Goal: Information Seeking & Learning: Learn about a topic

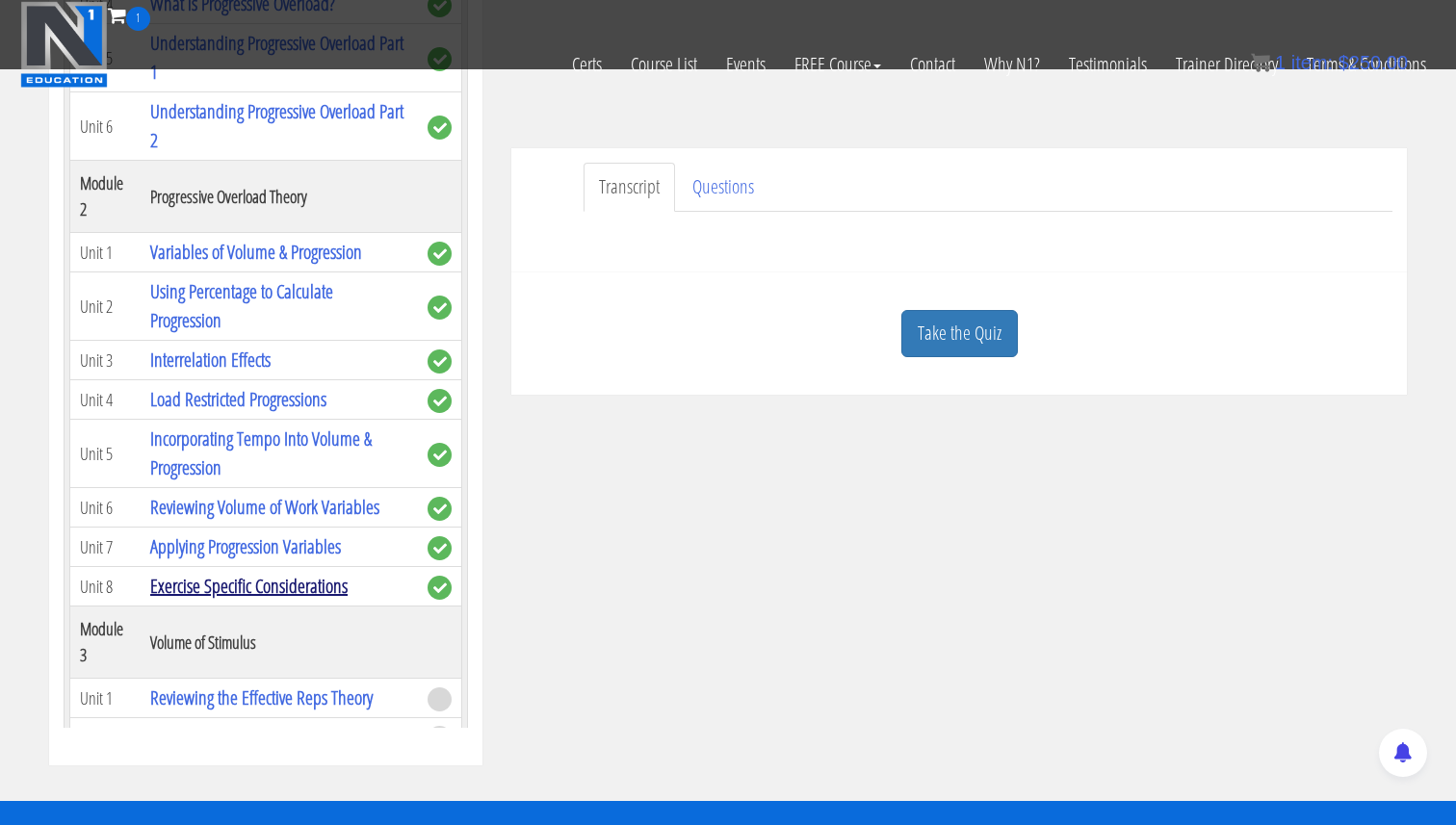
scroll to position [162, 0]
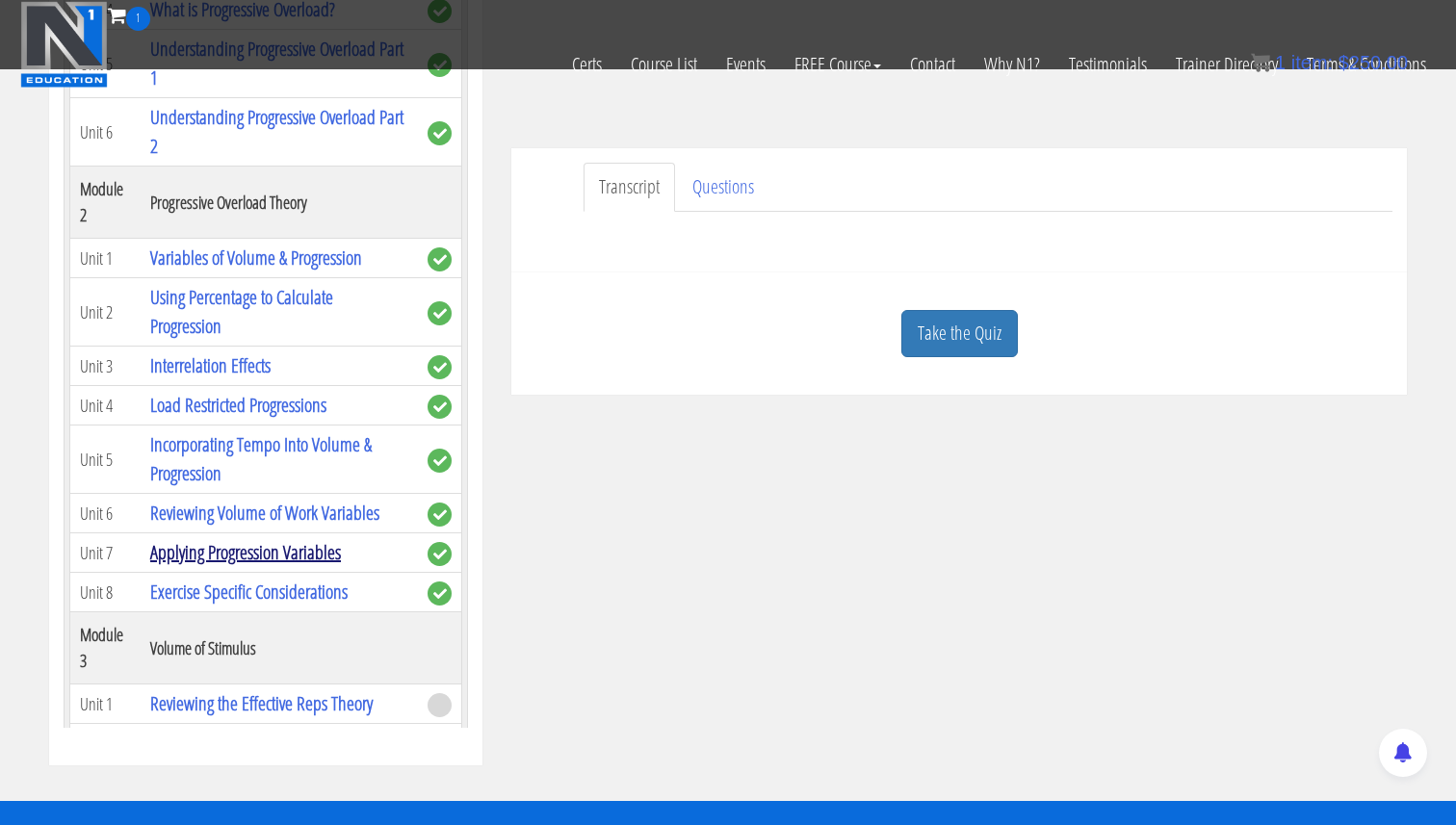
click at [252, 553] on link "Applying Progression Variables" at bounding box center [246, 552] width 190 height 26
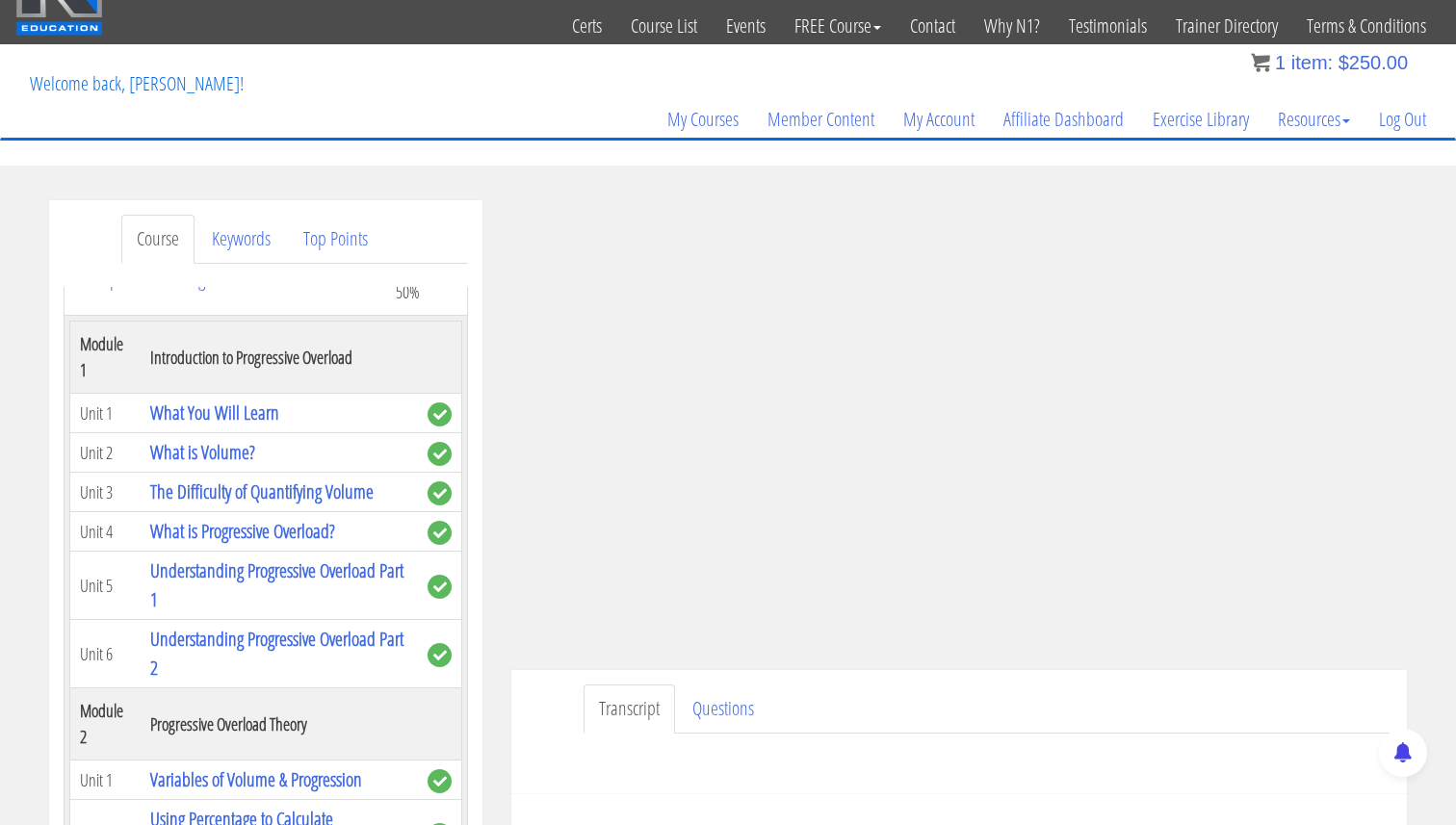
scroll to position [51, 0]
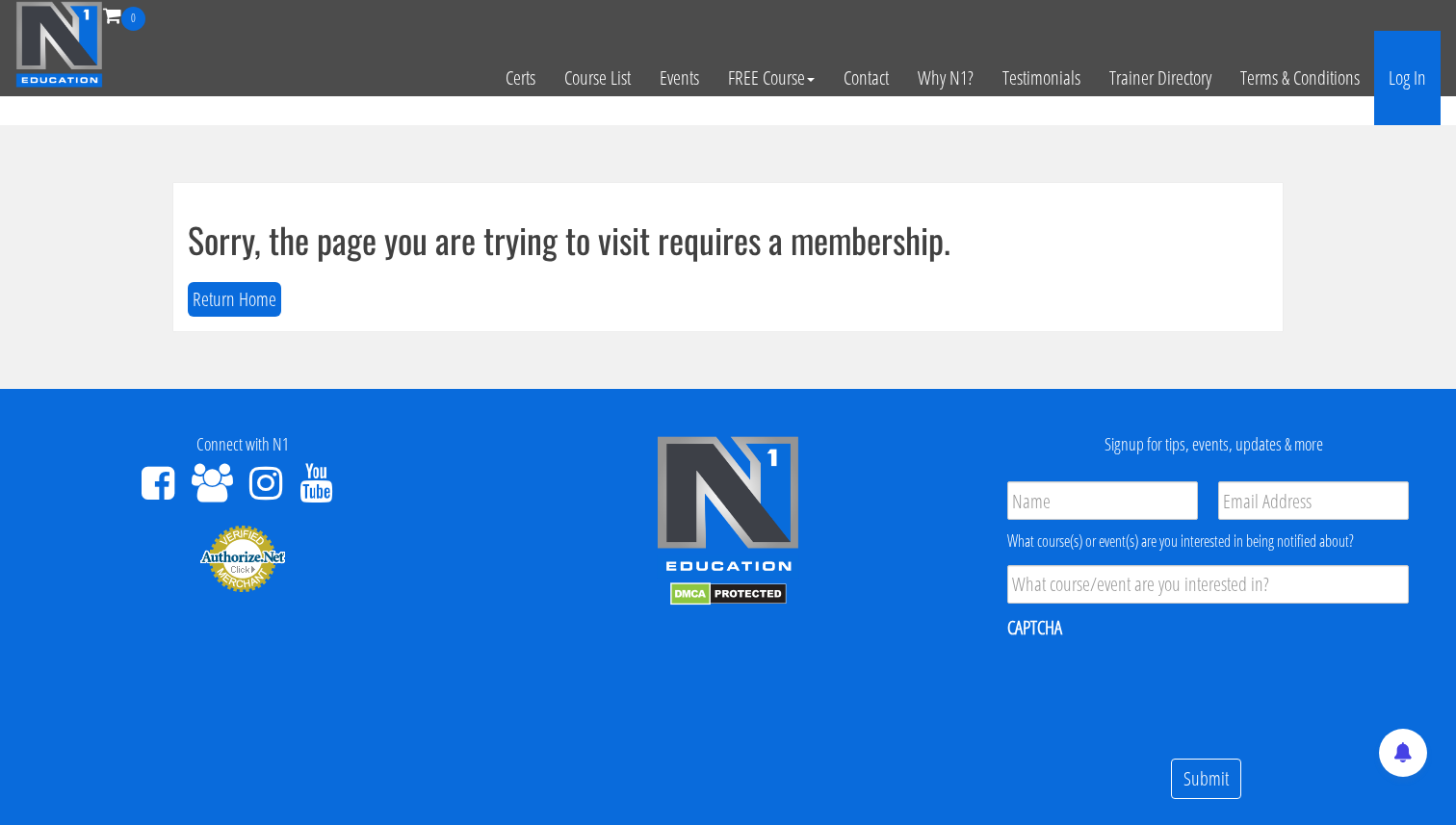
click at [1394, 56] on link "Log In" at bounding box center [1406, 77] width 66 height 94
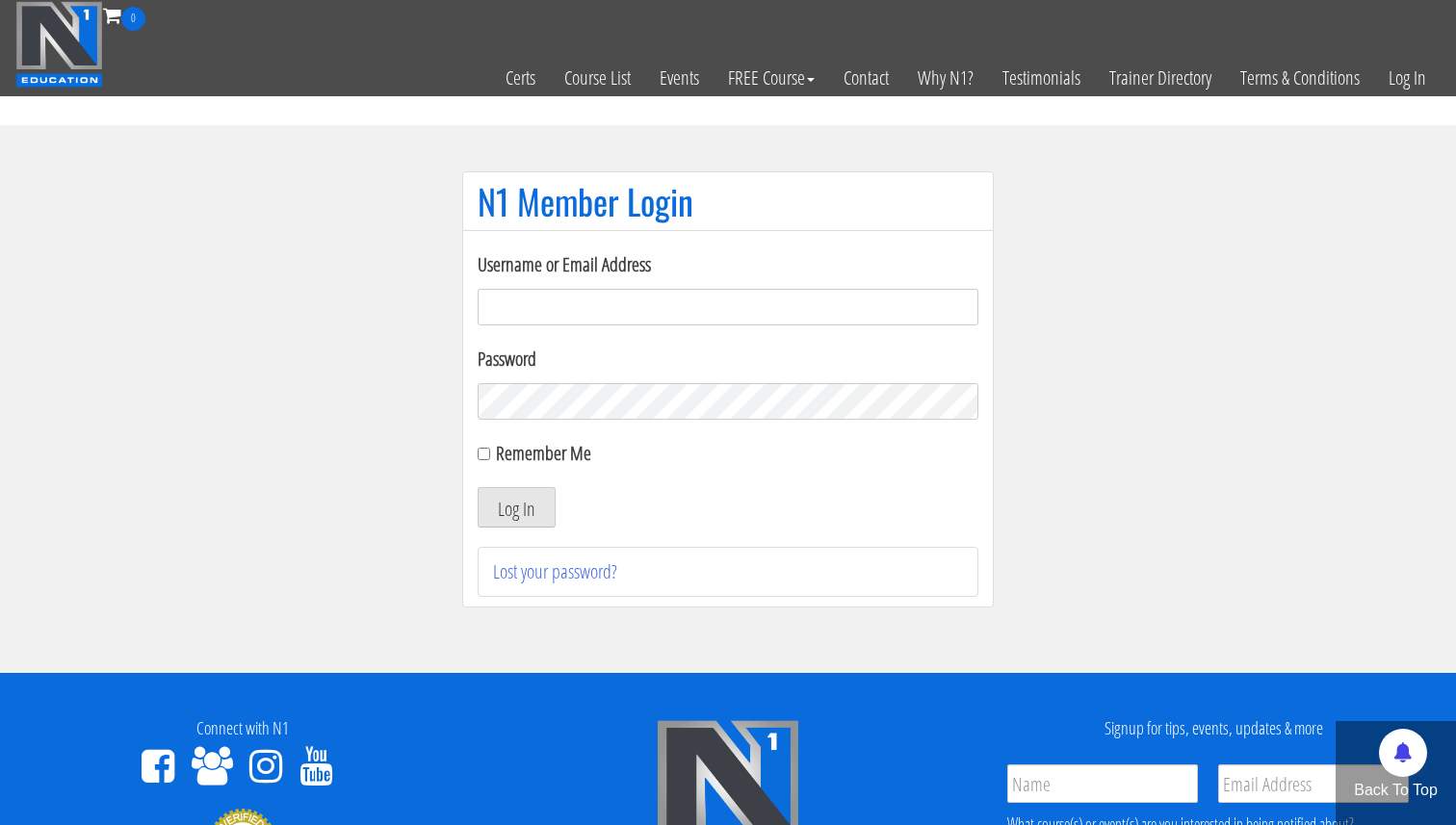
click at [563, 296] on input "Username or Email Address" at bounding box center [728, 306] width 501 height 37
type input "[EMAIL_ADDRESS][DOMAIN_NAME]"
click at [509, 503] on button "Log In" at bounding box center [516, 507] width 78 height 41
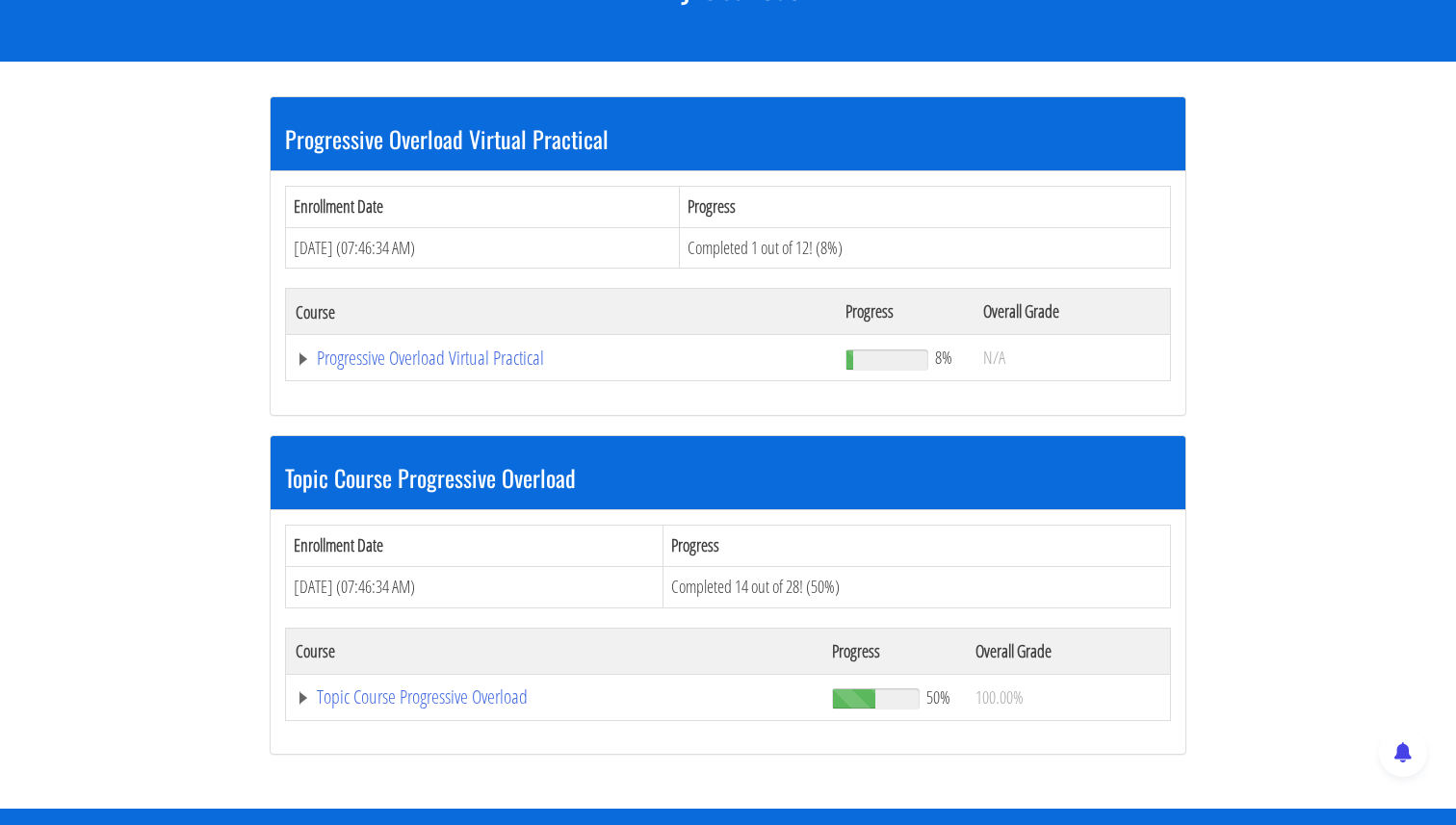
scroll to position [520, 0]
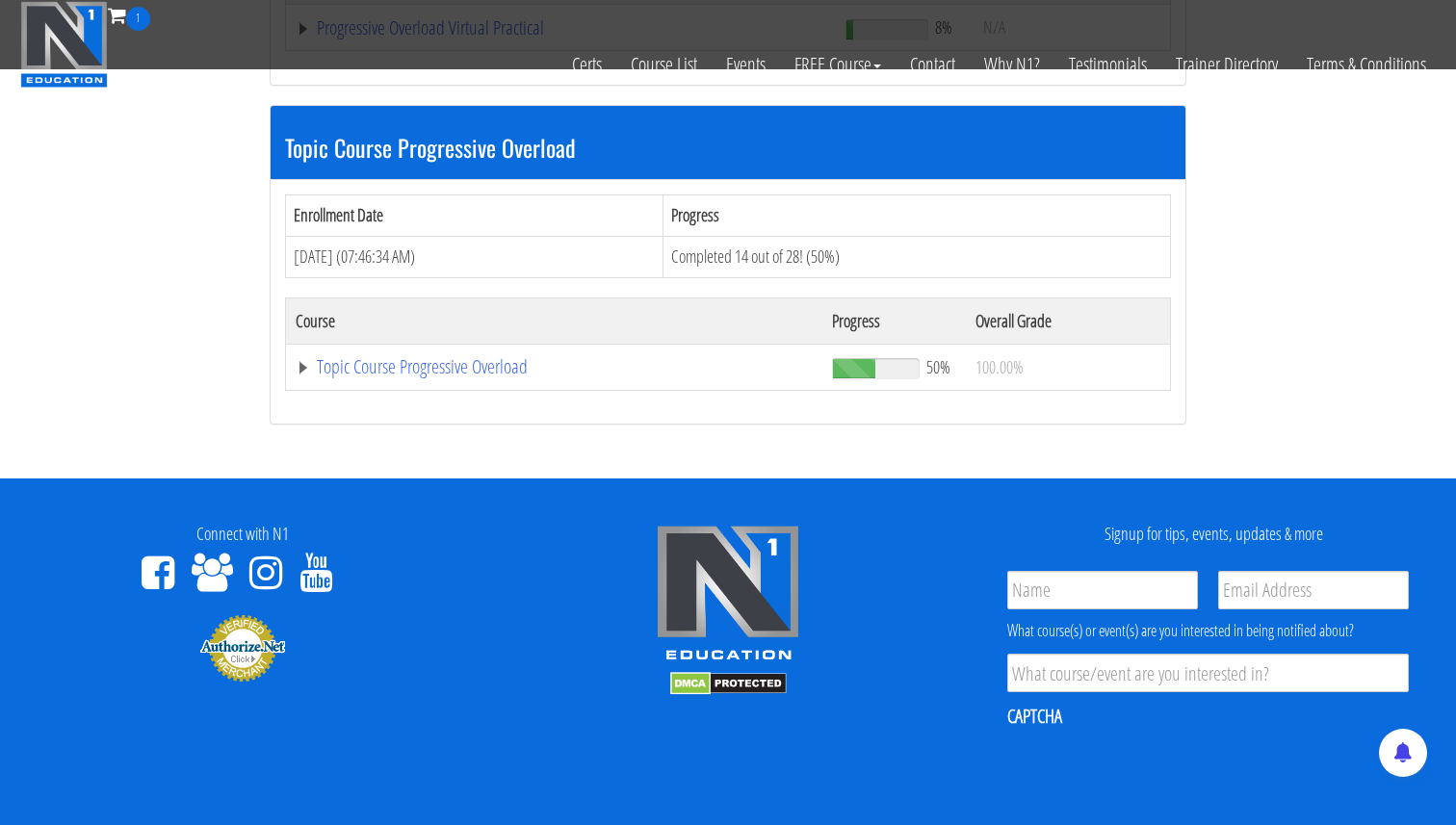
click at [286, 51] on td "Topic Course Progressive Overload" at bounding box center [560, 28] width 550 height 47
click at [308, 38] on link "Topic Course Progressive Overload" at bounding box center [560, 27] width 530 height 19
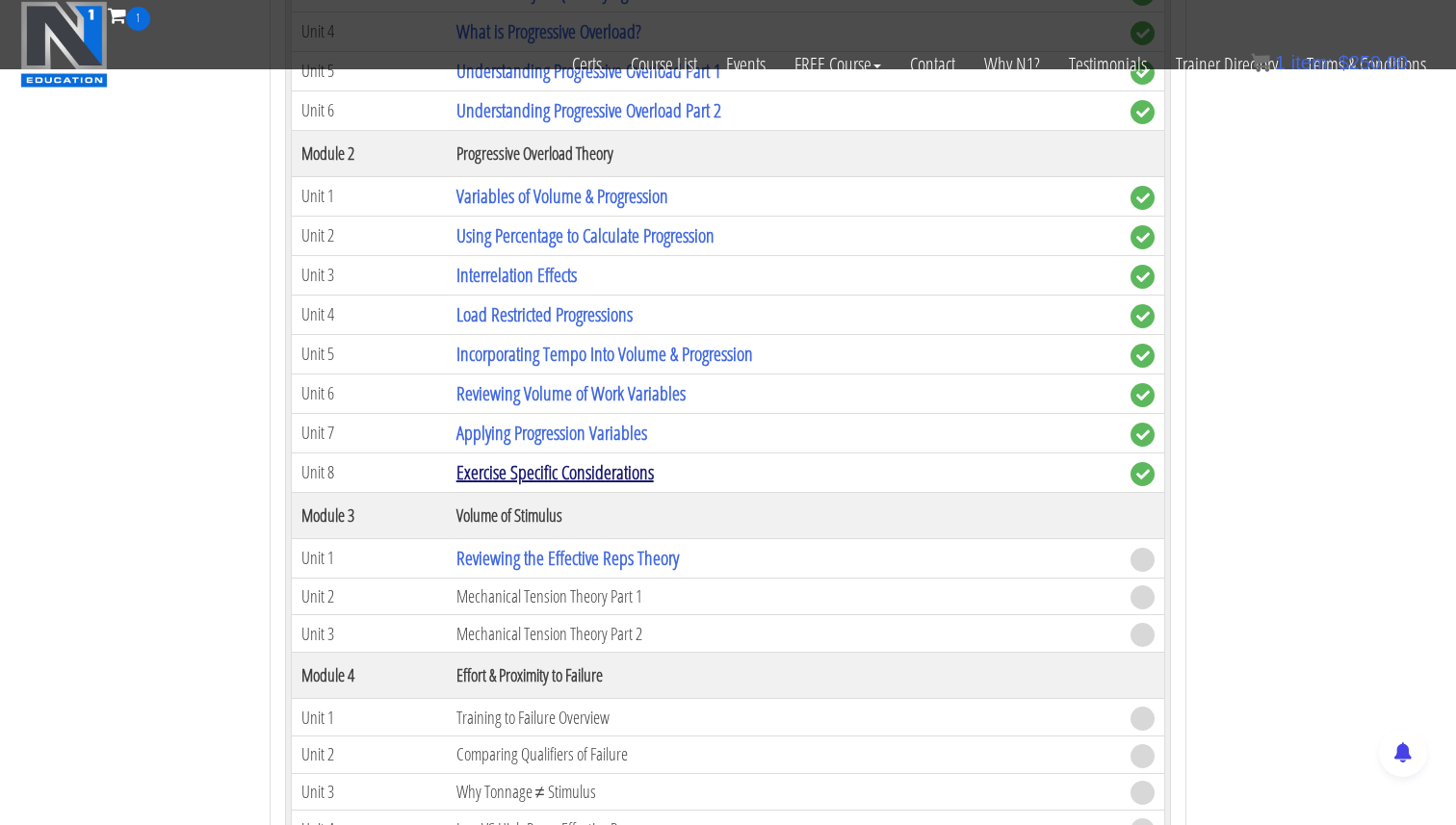
scroll to position [1124, 0]
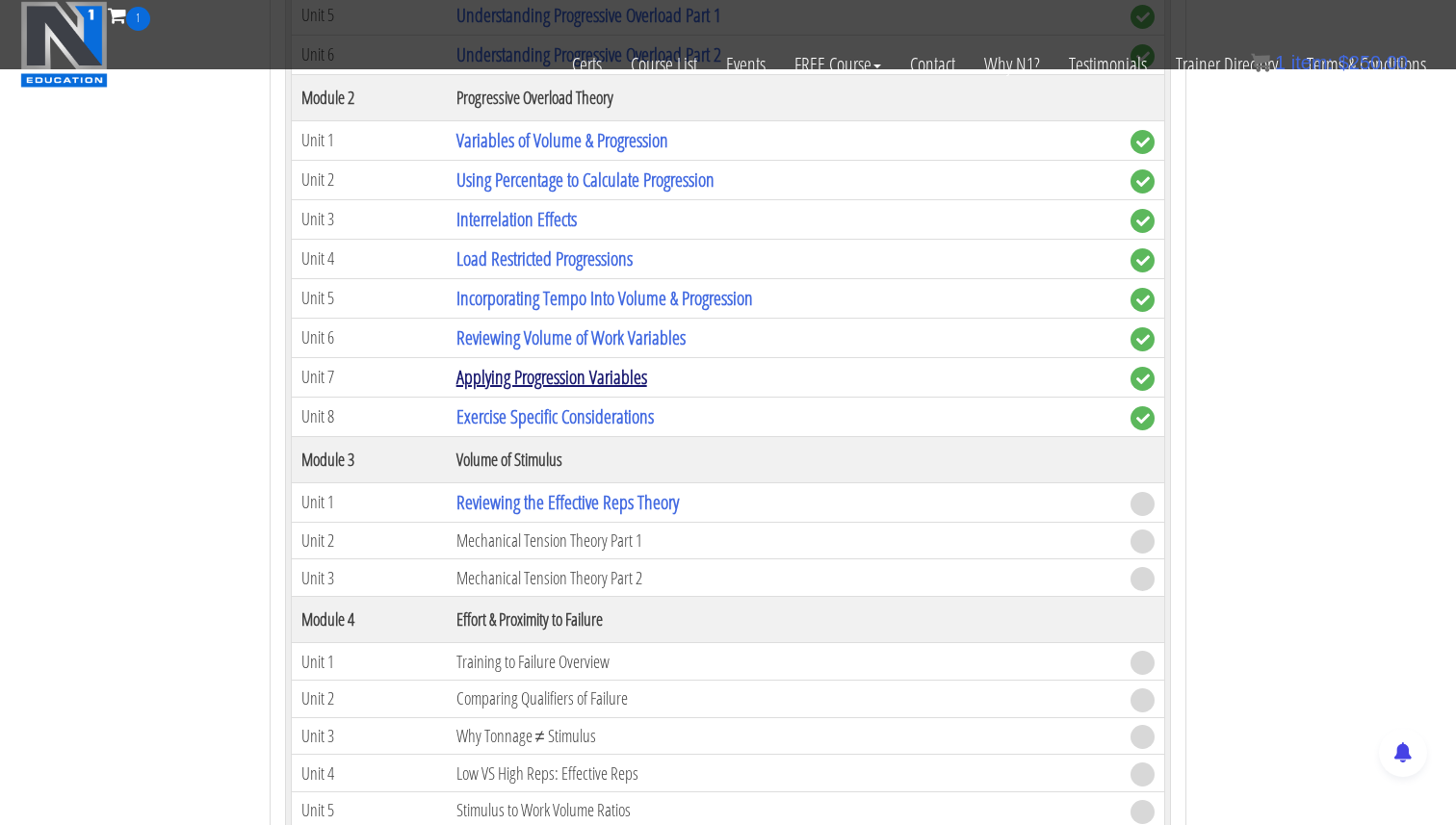
click at [518, 379] on link "Applying Progression Variables" at bounding box center [551, 377] width 190 height 26
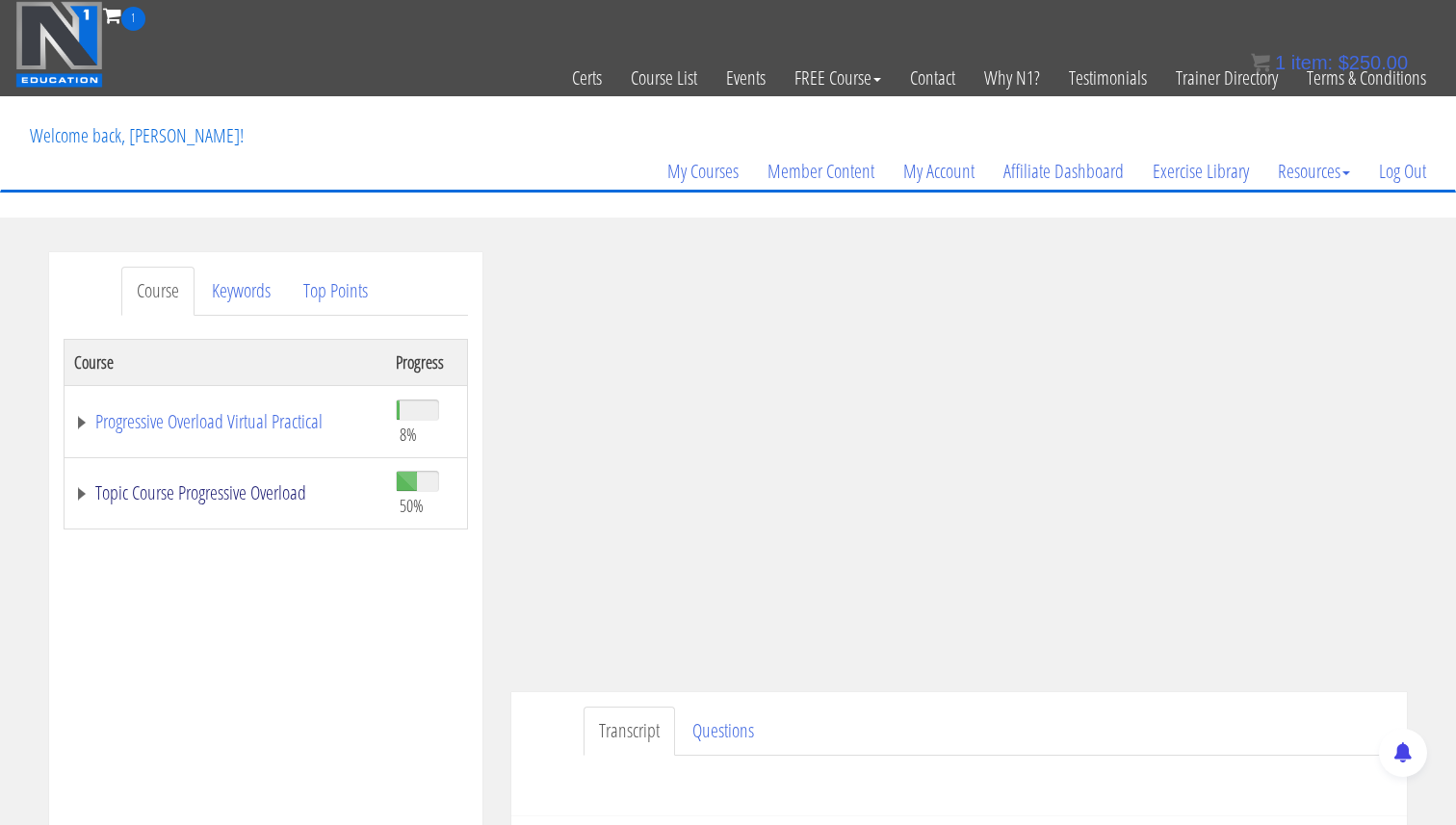
click at [83, 495] on link "Topic Course Progressive Overload" at bounding box center [225, 493] width 302 height 19
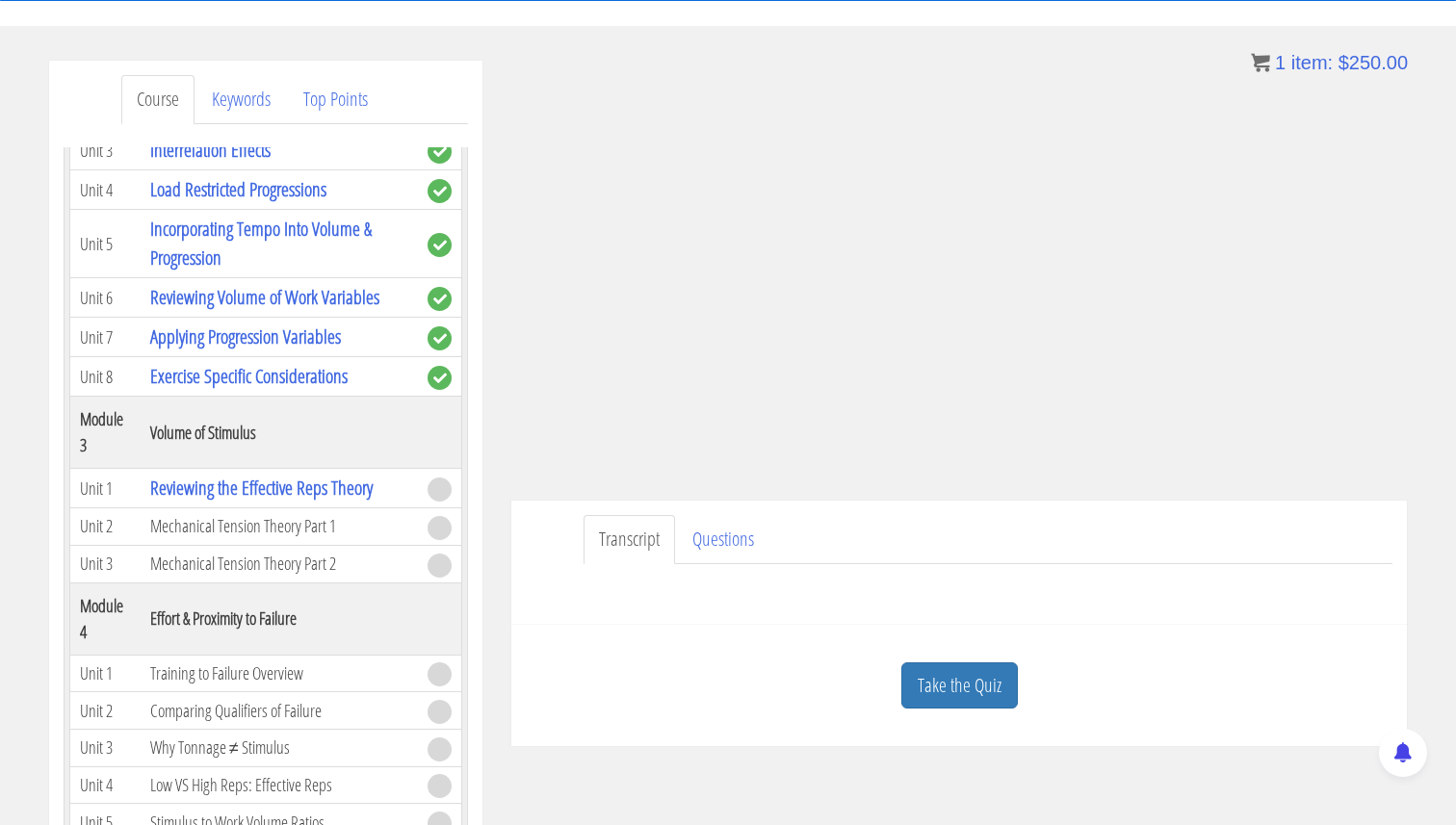
scroll to position [243, 0]
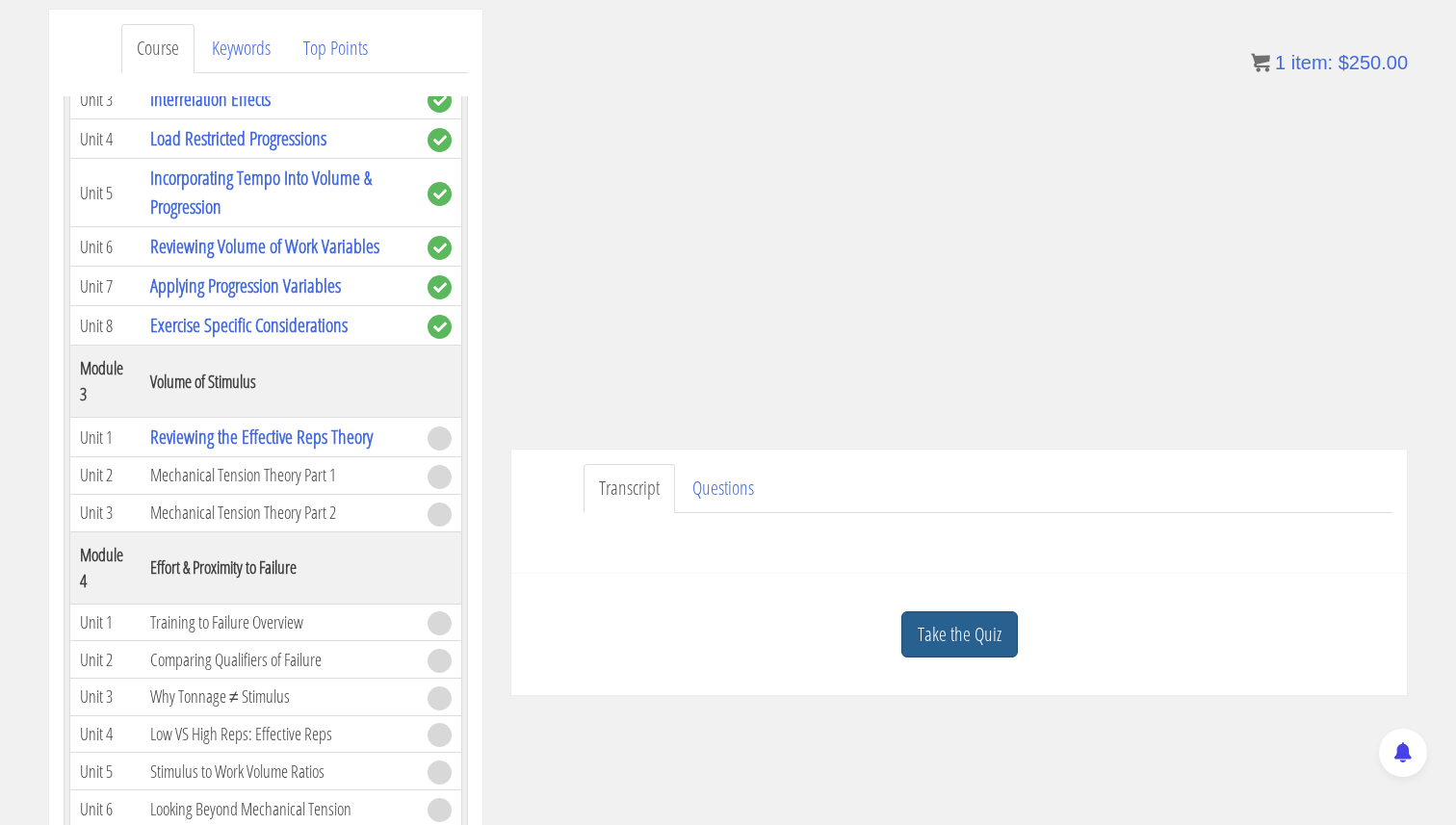
click at [956, 630] on link "Take the Quiz" at bounding box center [959, 636] width 117 height 48
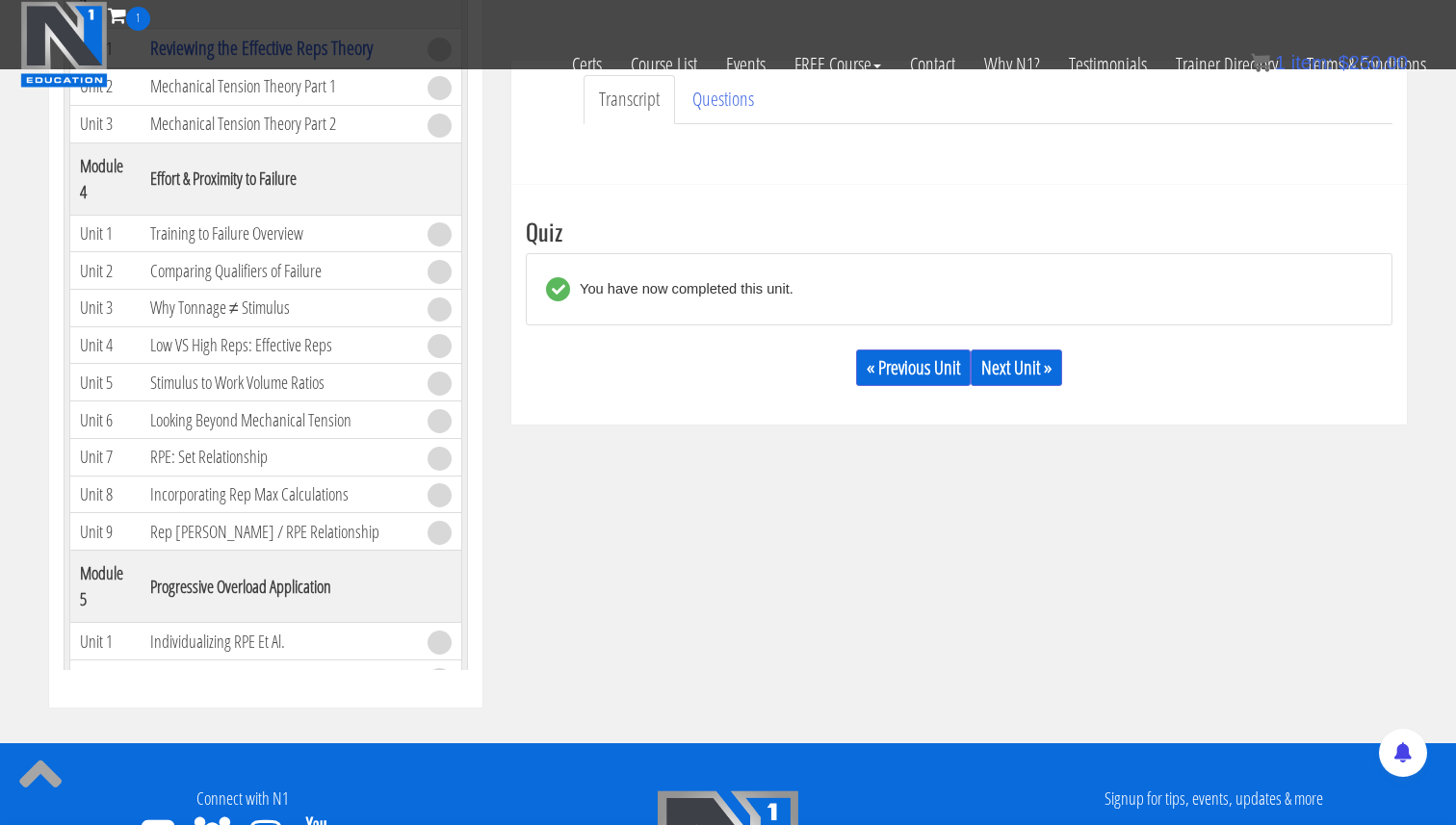
scroll to position [545, 0]
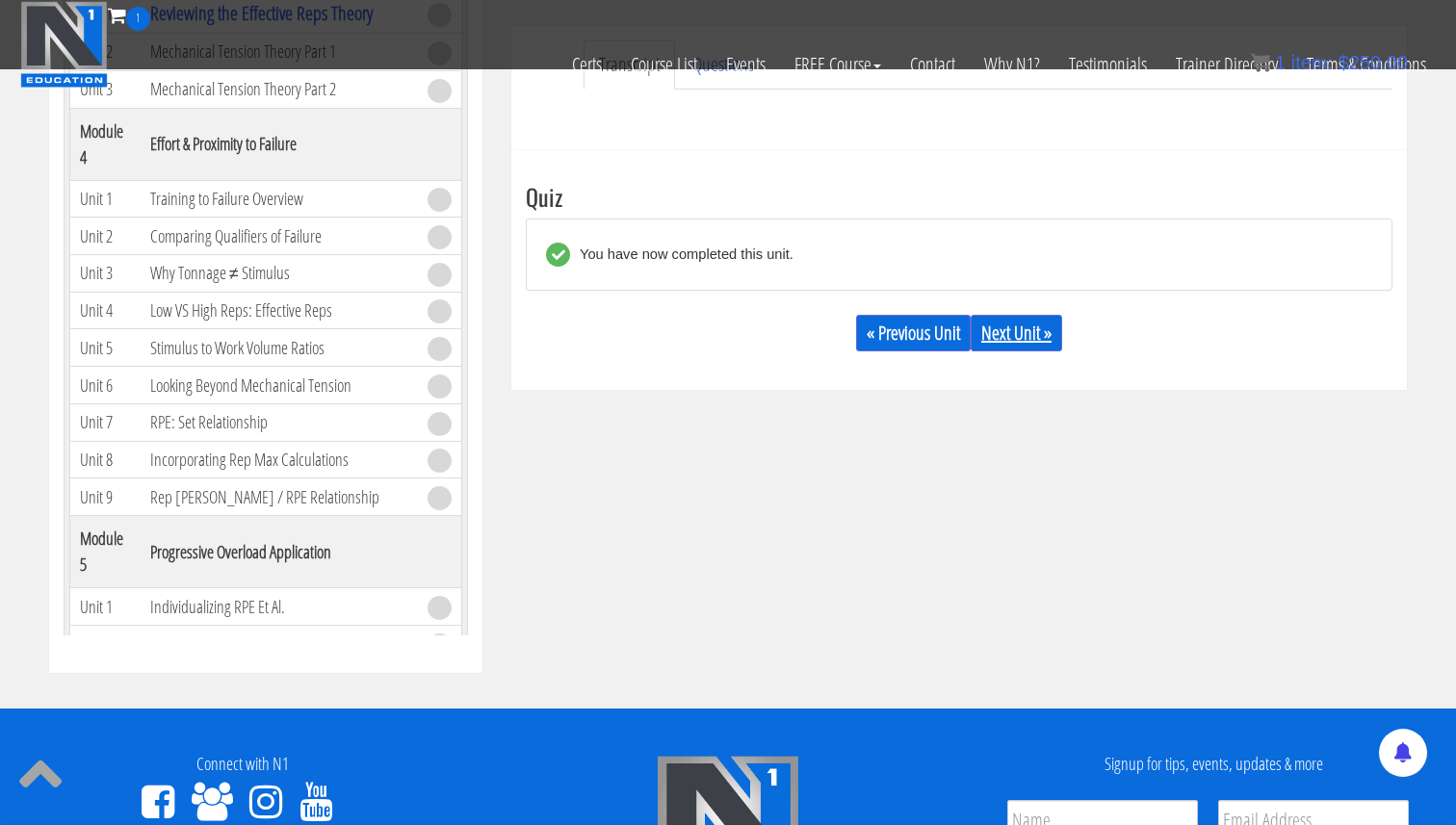
click at [1003, 349] on link "Next Unit »" at bounding box center [1016, 333] width 91 height 37
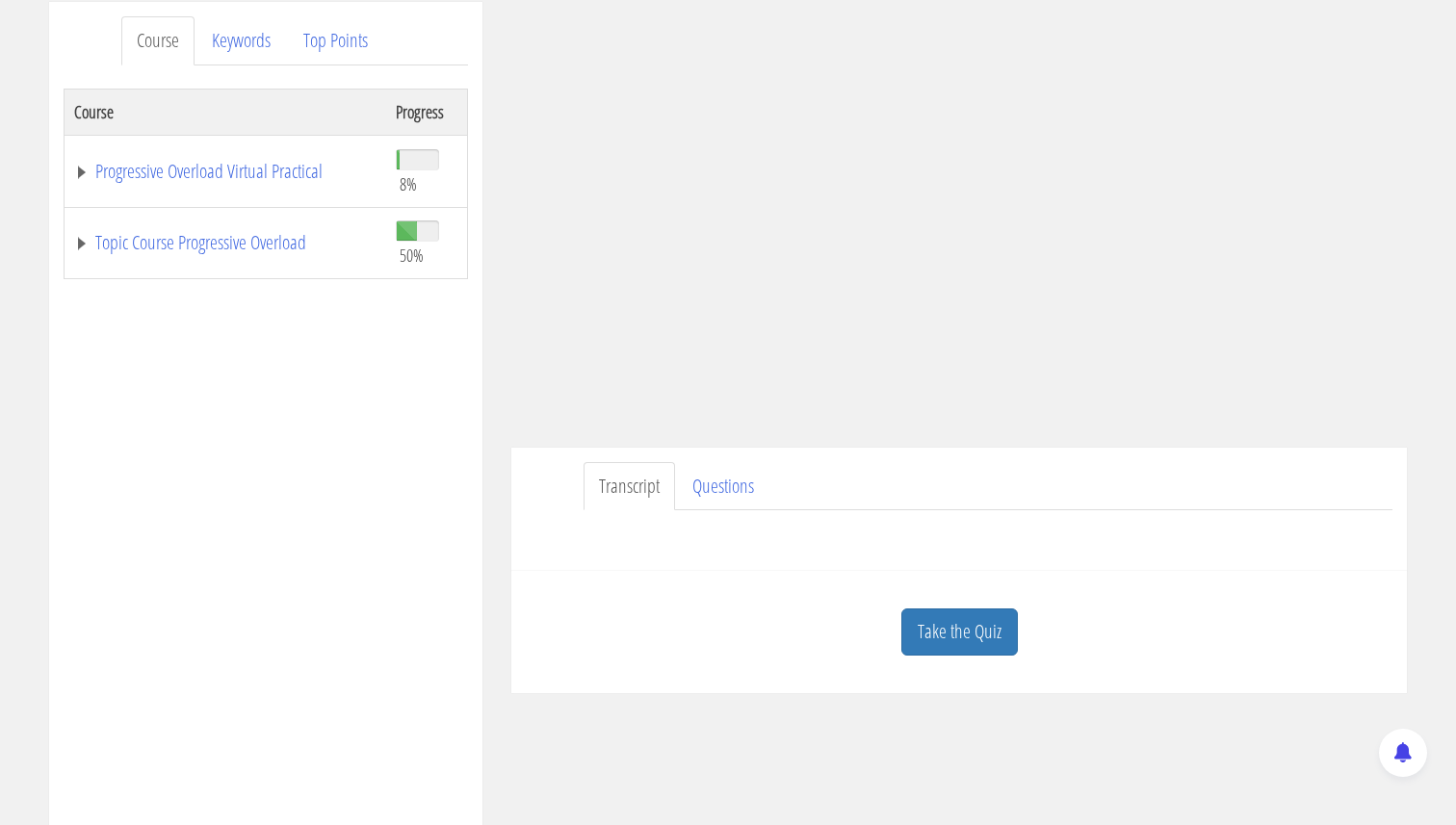
scroll to position [267, 0]
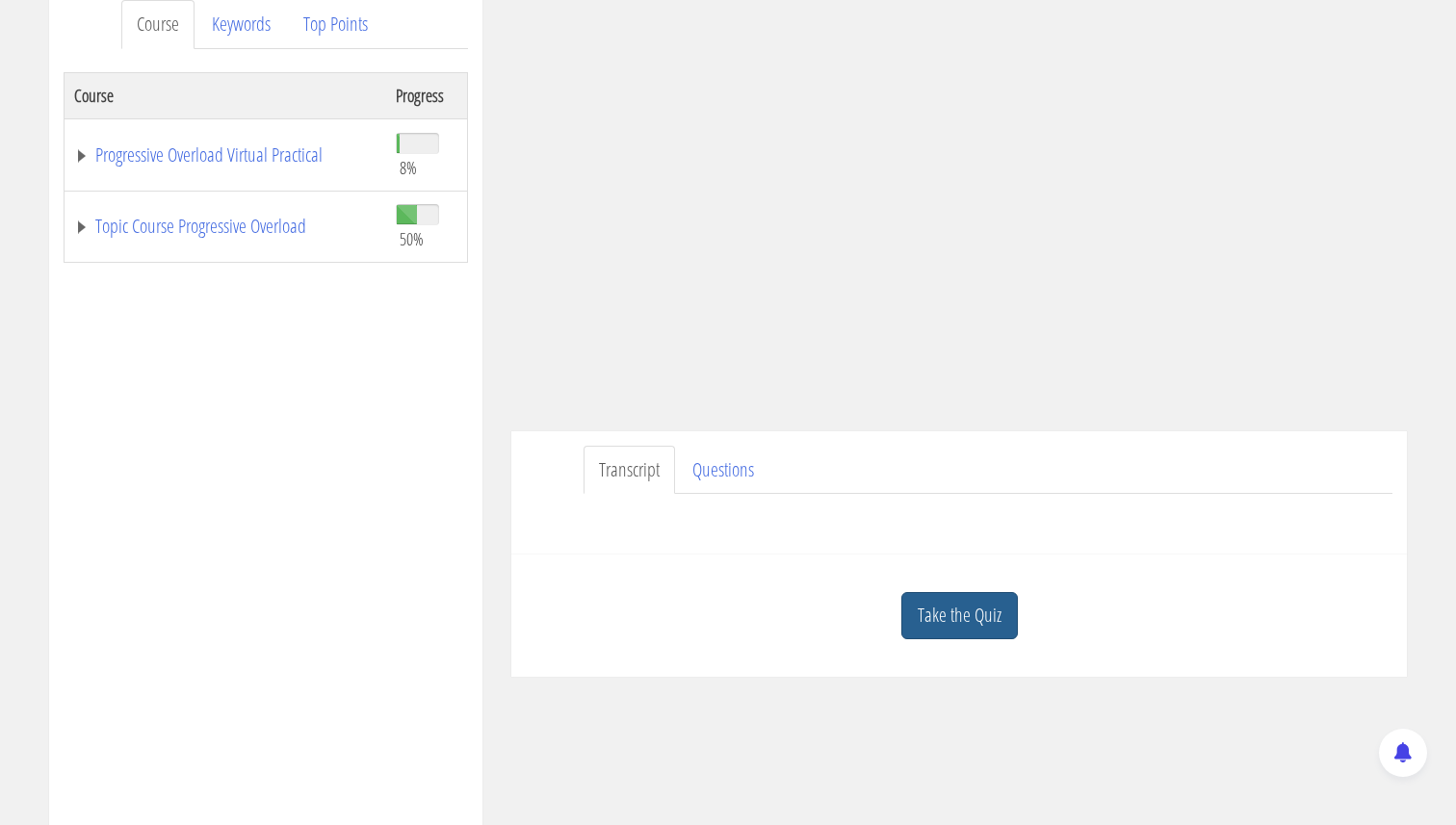
click at [932, 604] on link "Take the Quiz" at bounding box center [959, 616] width 117 height 48
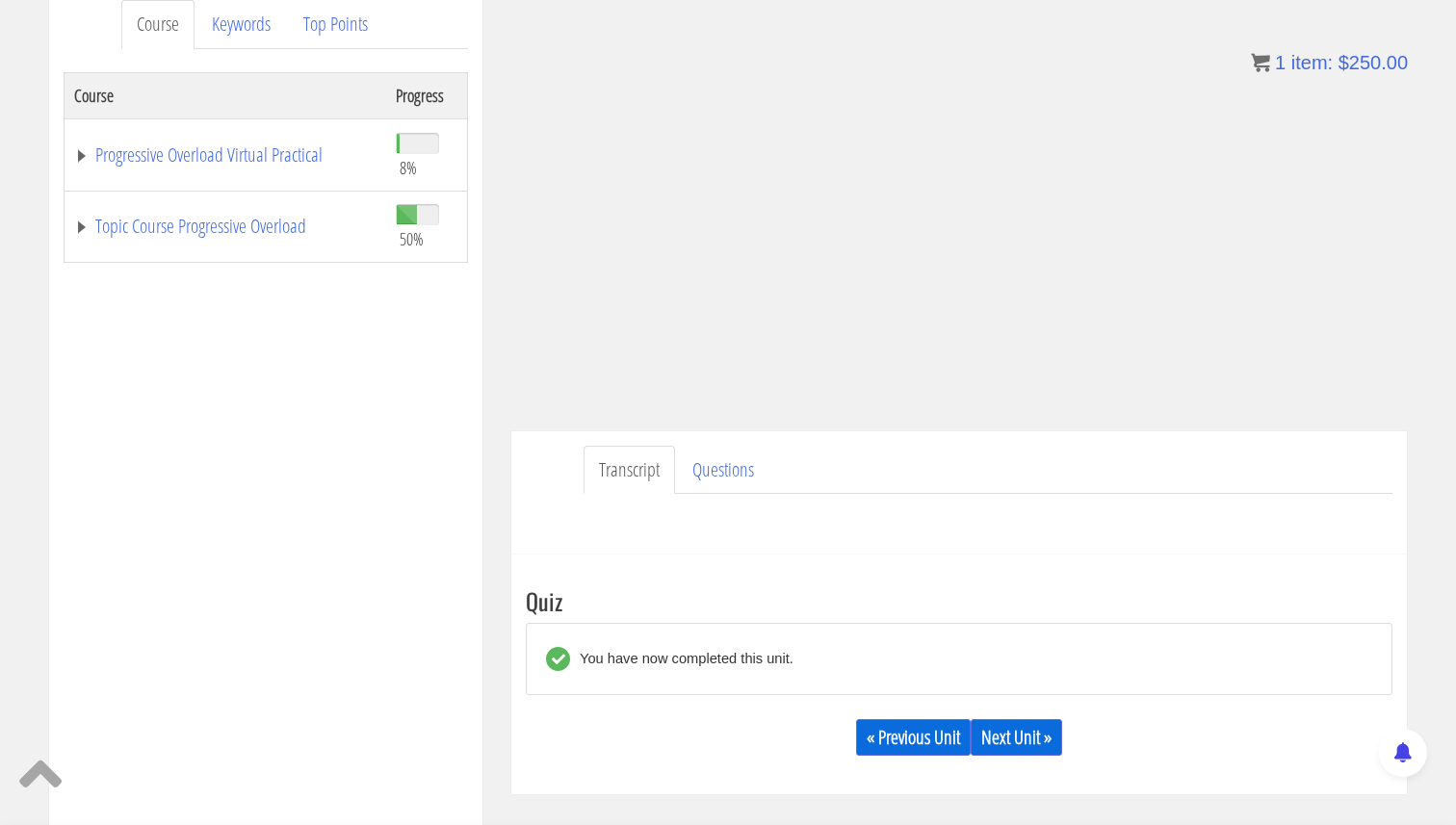
click at [1000, 719] on div "« Previous Unit Next Unit »" at bounding box center [958, 738] width 866 height 65
click at [1000, 722] on link "Next Unit »" at bounding box center [1016, 738] width 91 height 37
click at [83, 222] on link "Topic Course Progressive Overload" at bounding box center [225, 226] width 302 height 19
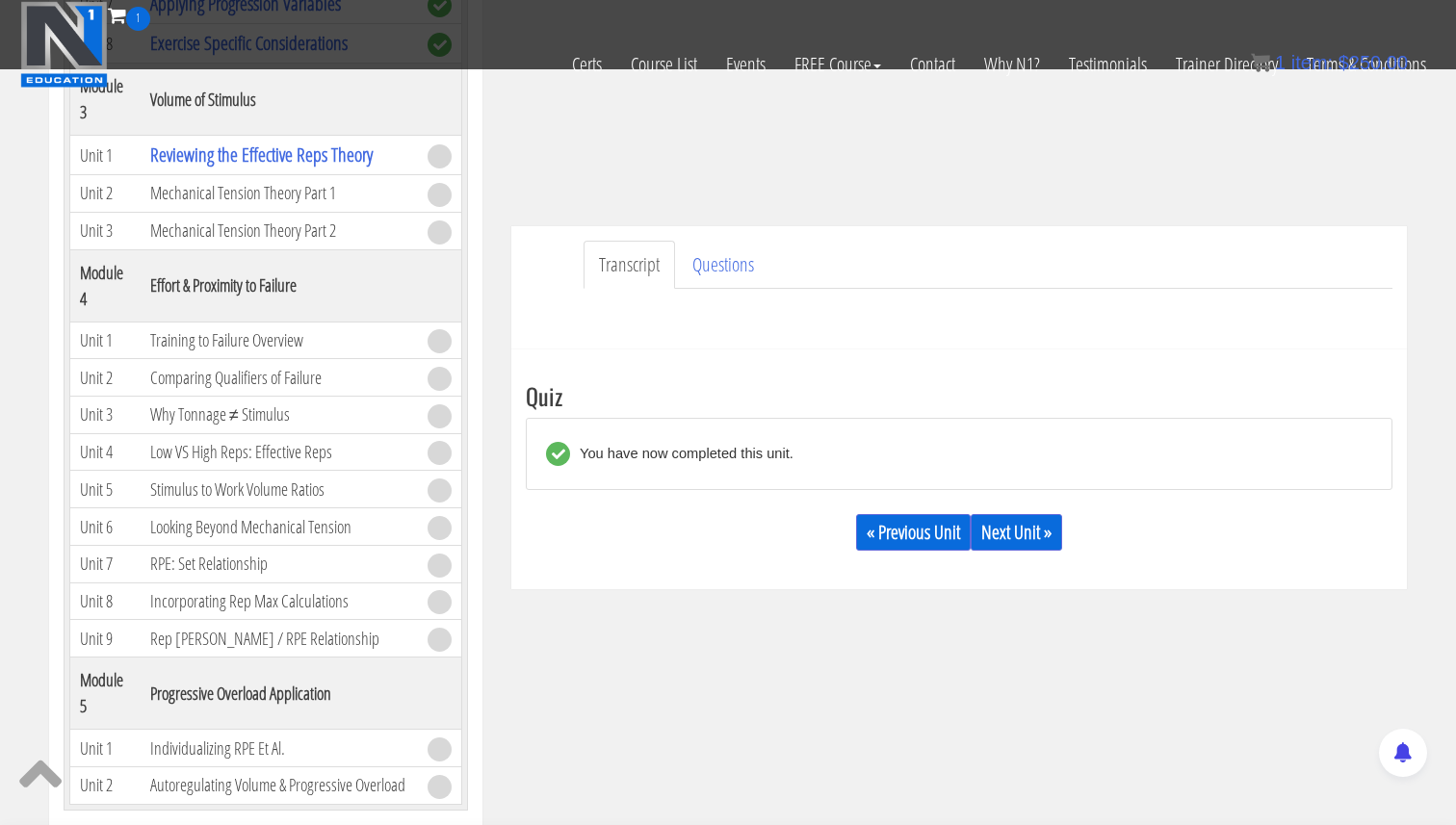
scroll to position [353, 0]
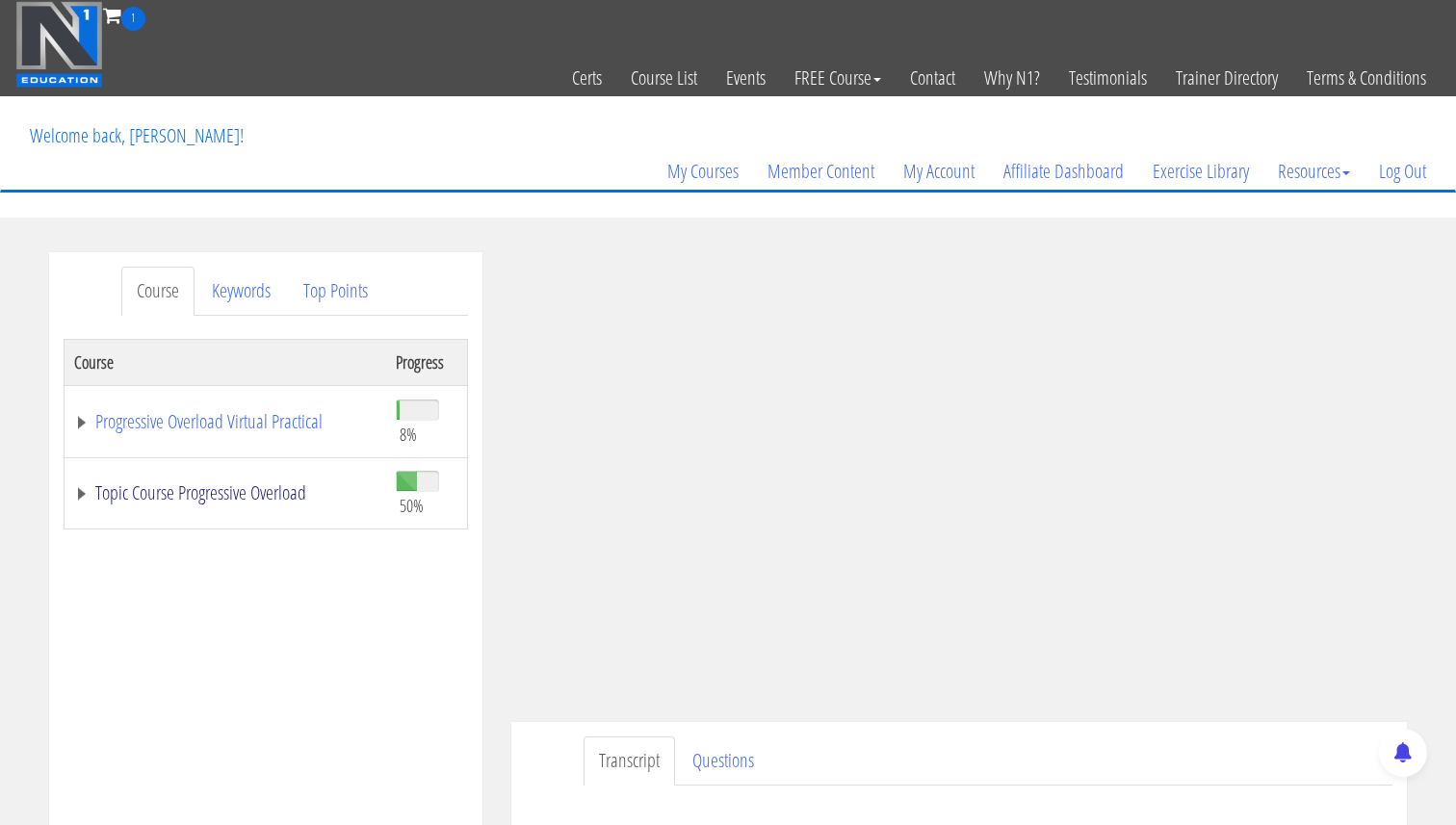
click at [84, 497] on link "Topic Course Progressive Overload" at bounding box center [225, 493] width 302 height 19
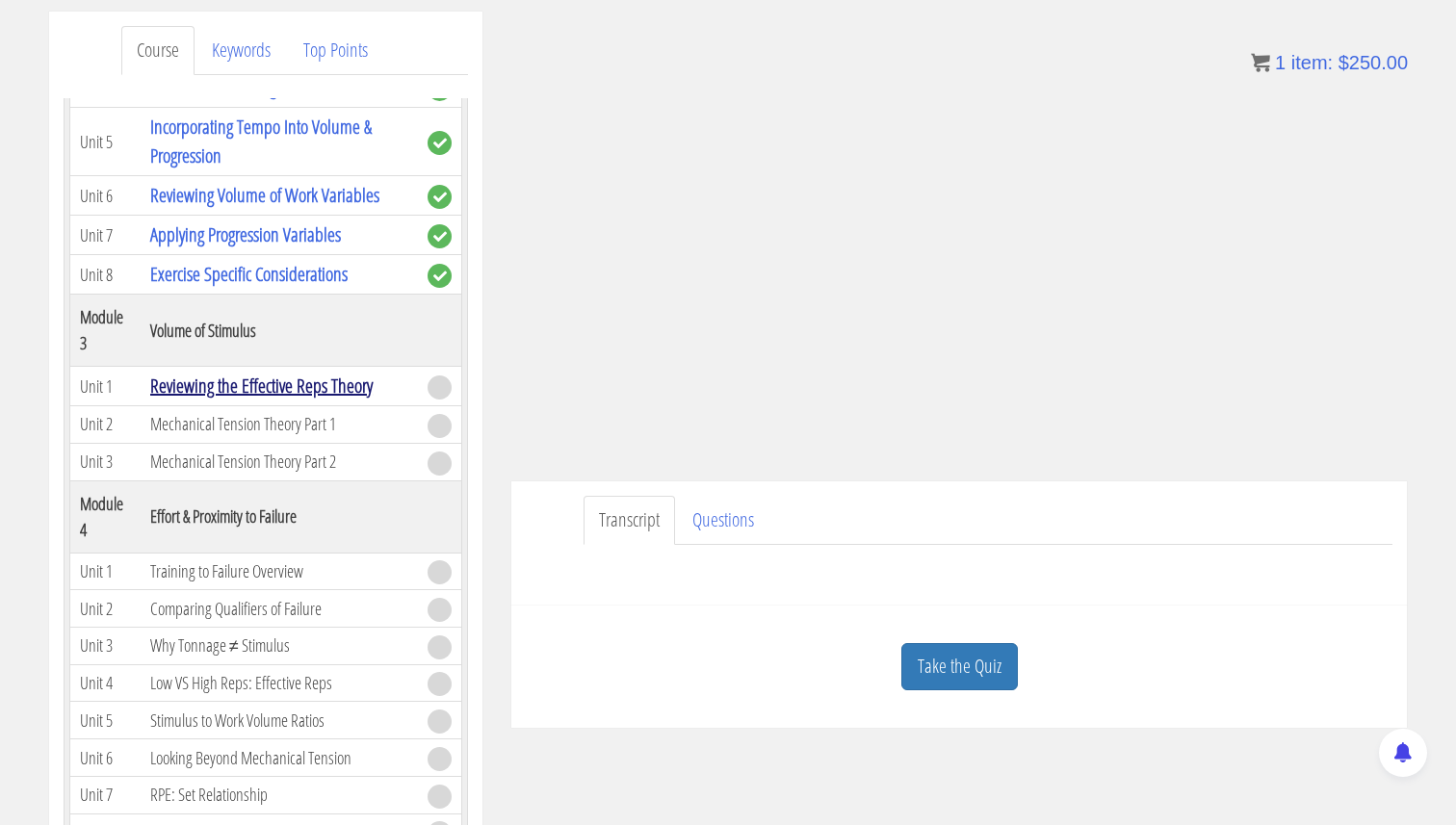
scroll to position [242, 0]
click at [938, 654] on link "Take the Quiz" at bounding box center [959, 666] width 117 height 48
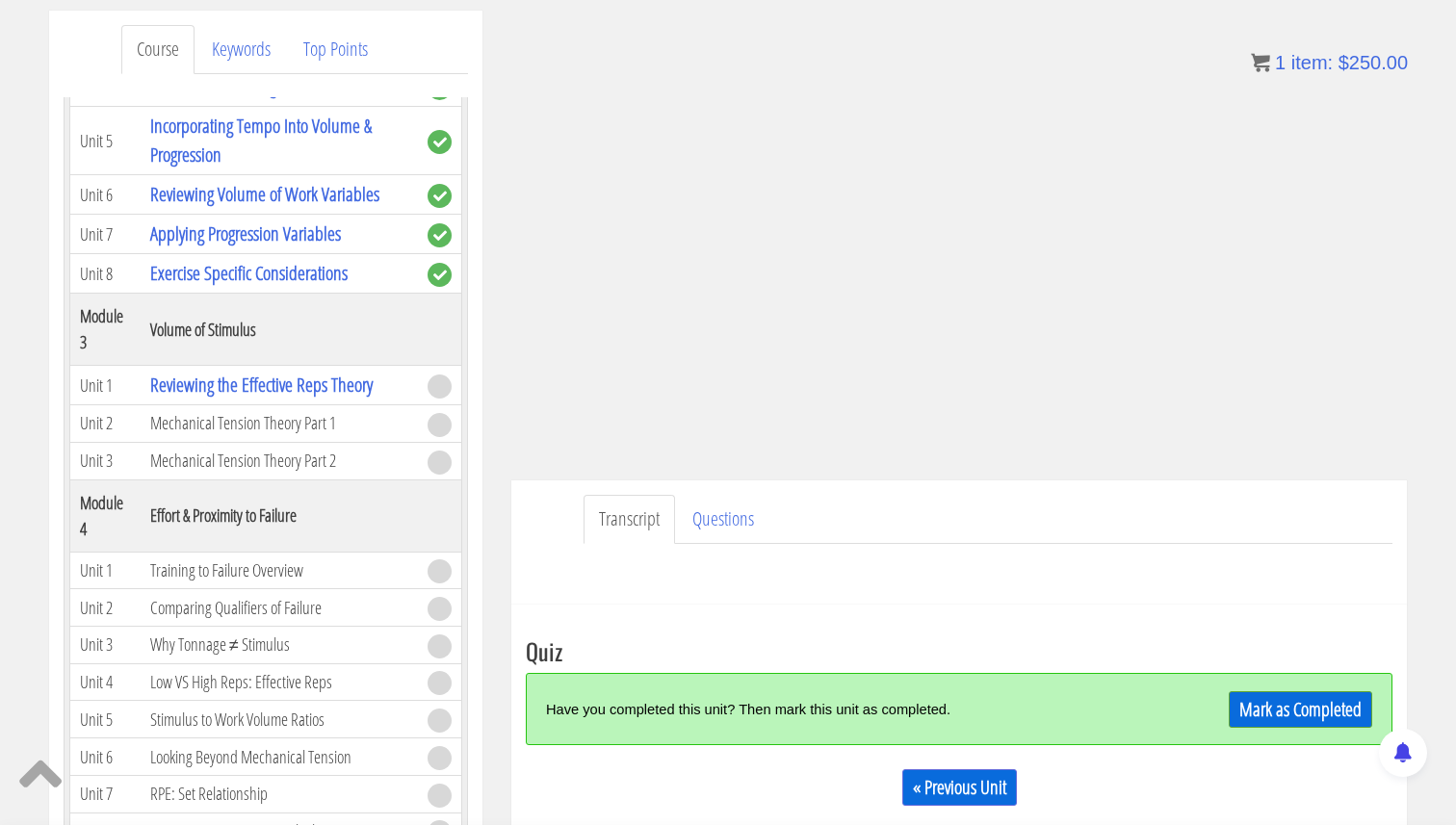
scroll to position [585, 0]
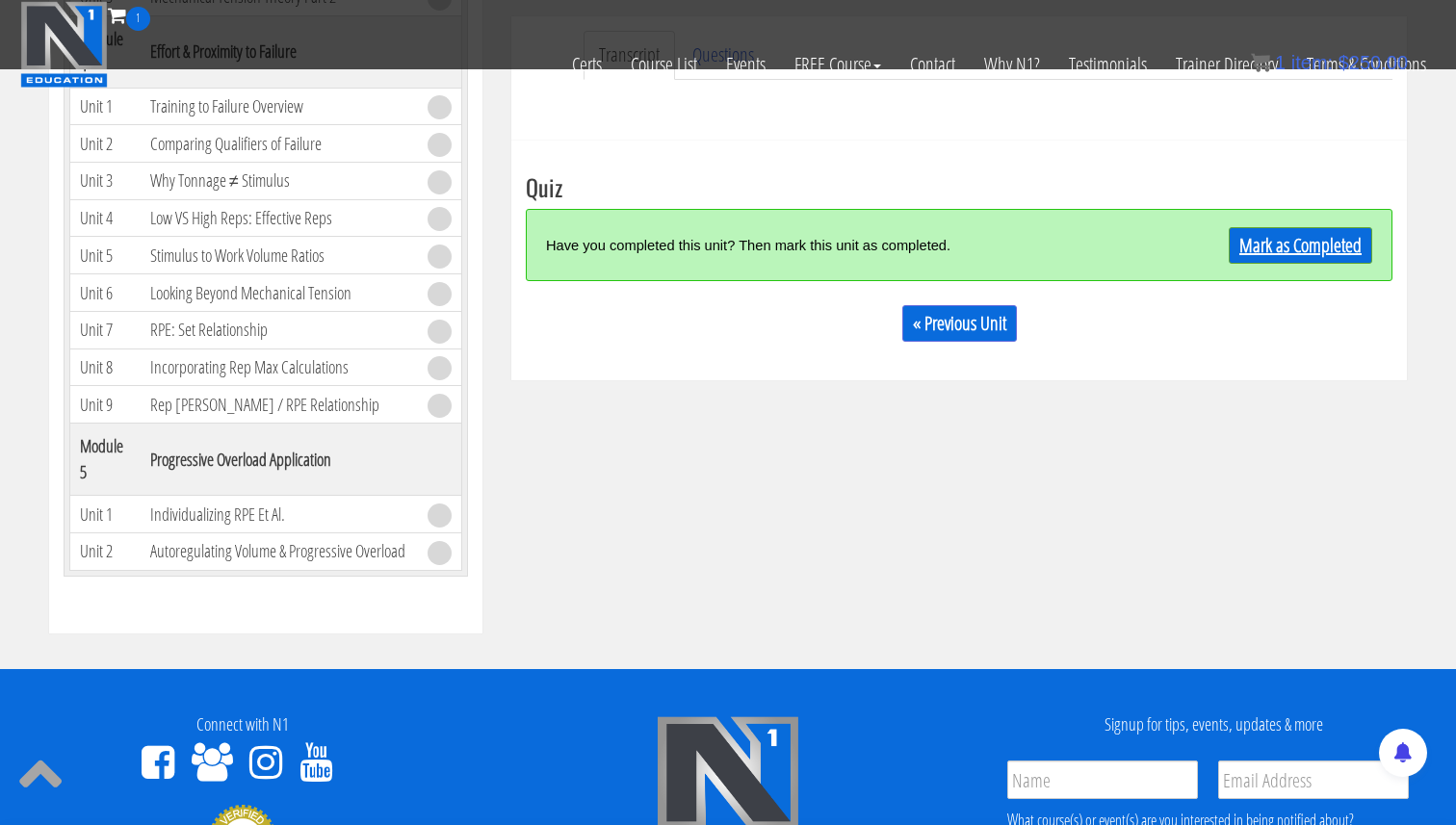
click at [1268, 229] on link "Mark as Completed" at bounding box center [1299, 245] width 144 height 37
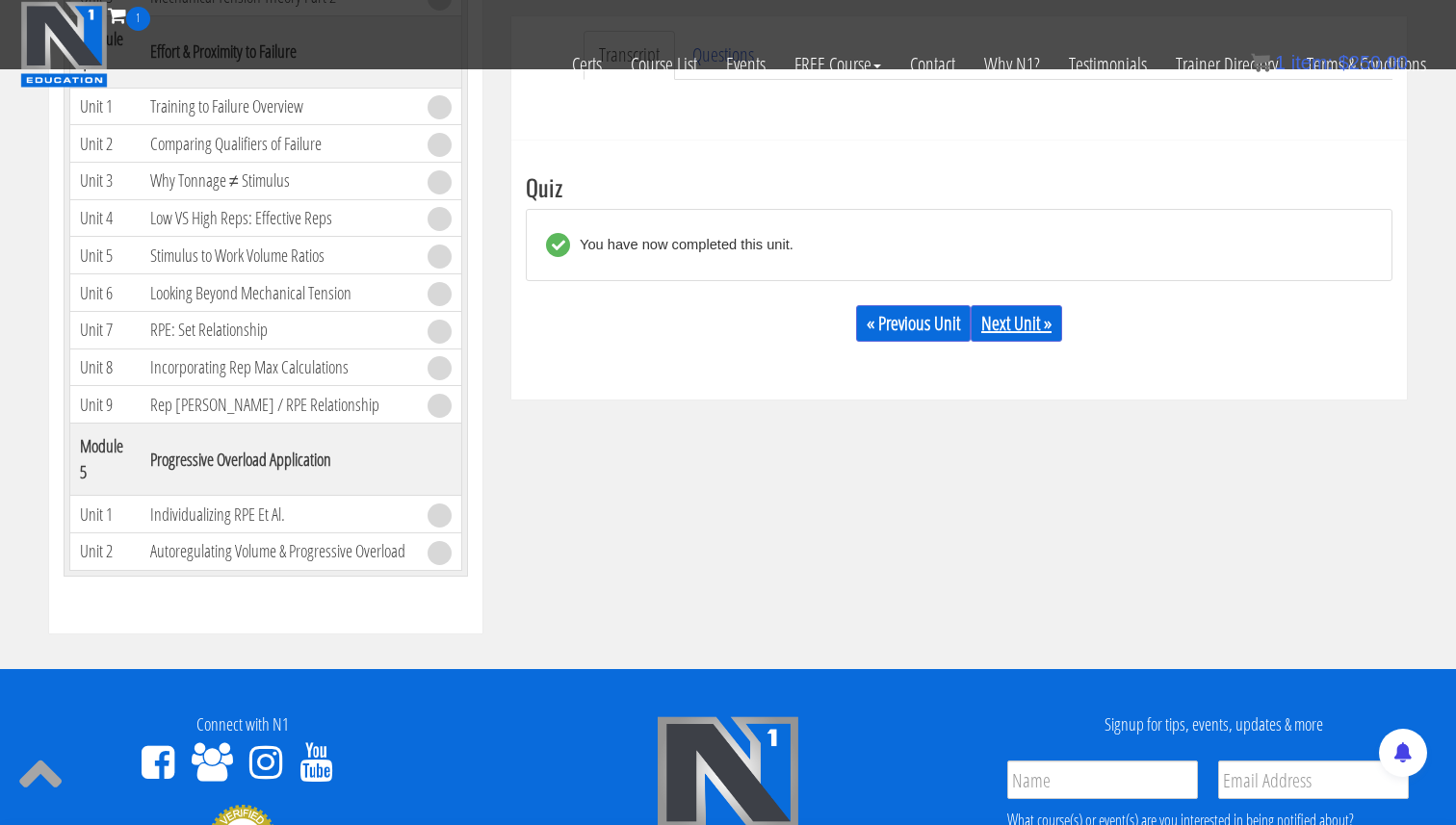
click at [1036, 330] on link "Next Unit »" at bounding box center [1016, 323] width 91 height 37
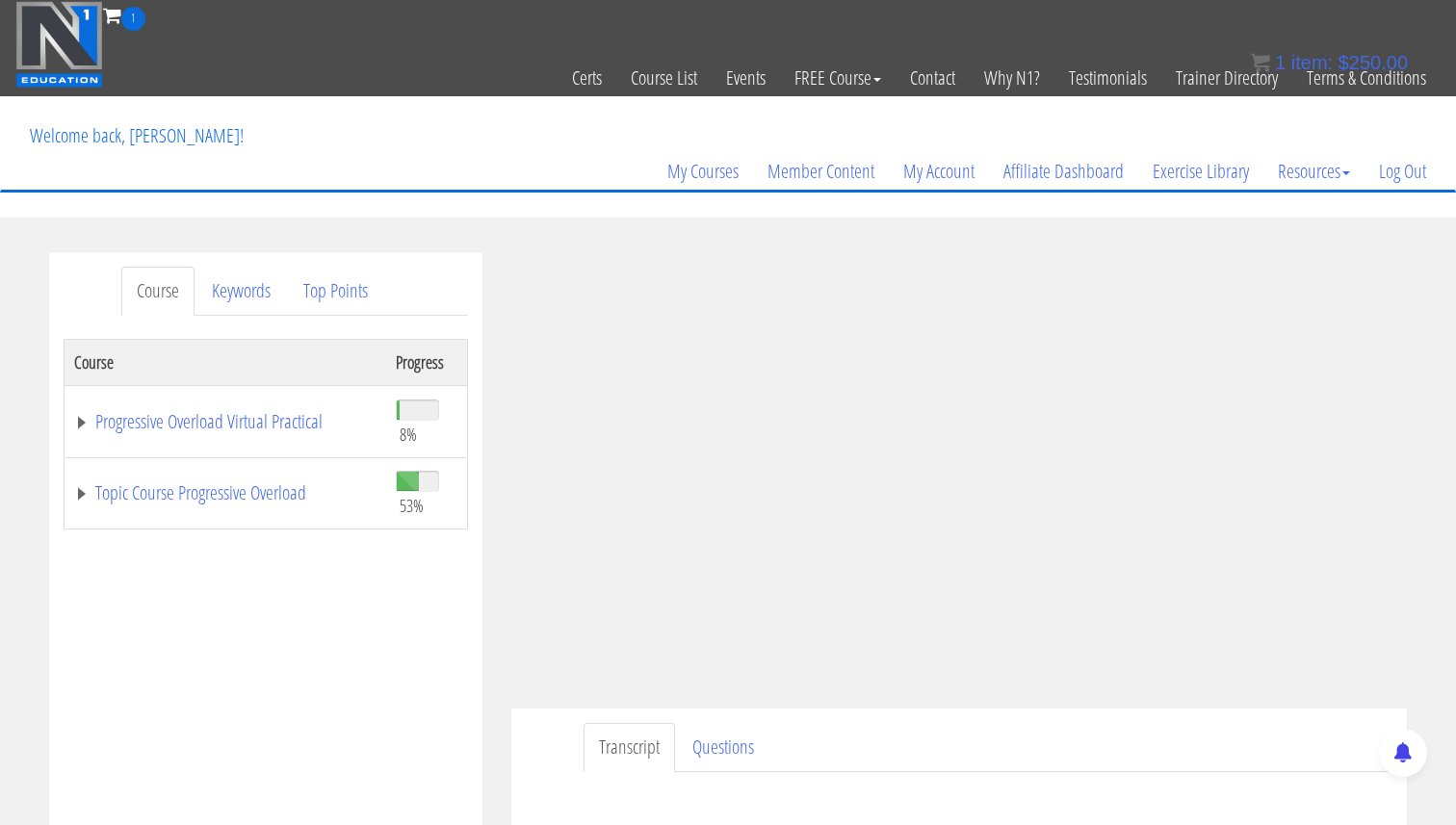
click at [78, 506] on td "Topic Course Progressive Overload" at bounding box center [225, 493] width 321 height 72
click at [78, 493] on link "Topic Course Progressive Overload" at bounding box center [225, 493] width 302 height 19
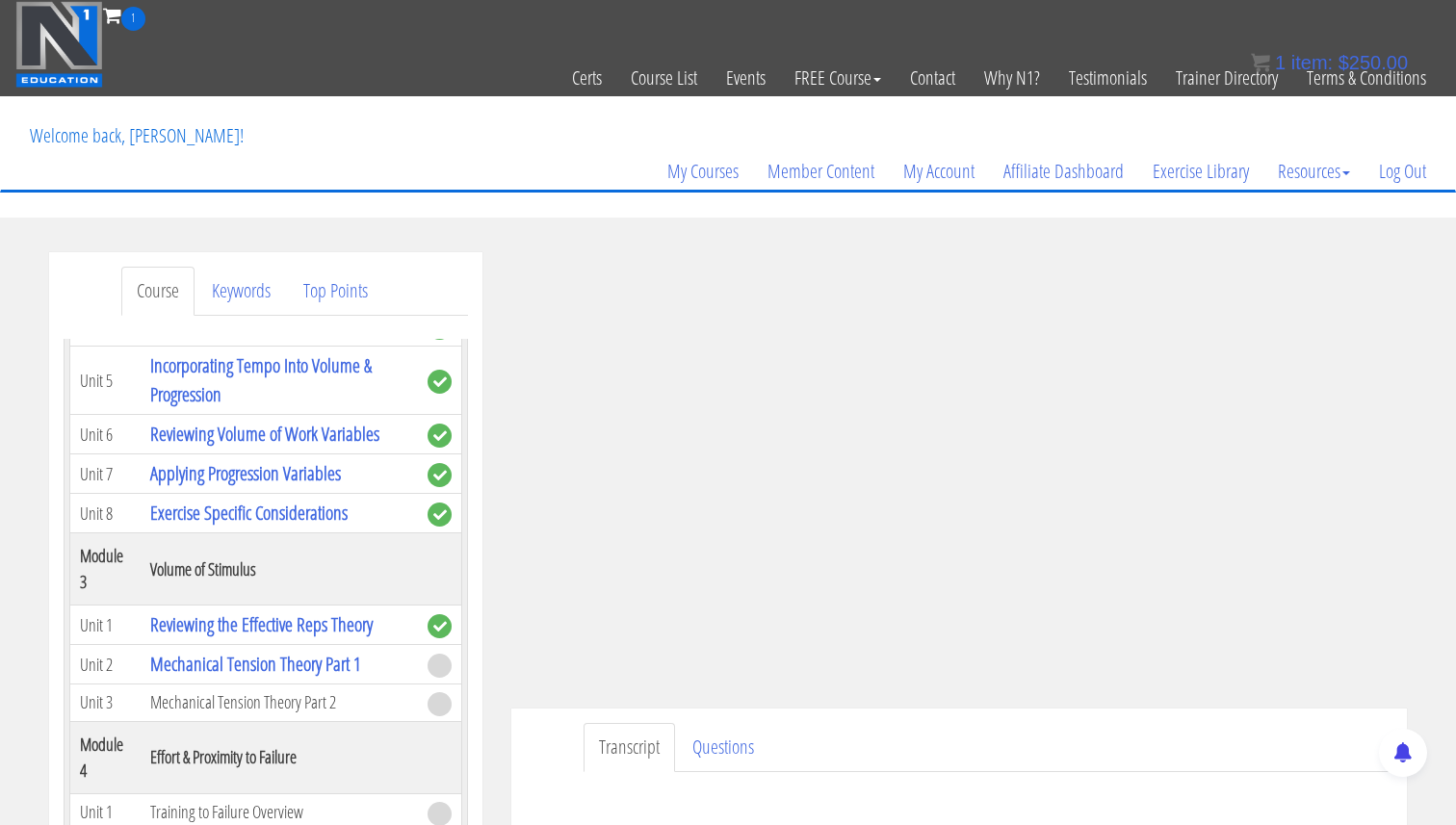
scroll to position [221, 0]
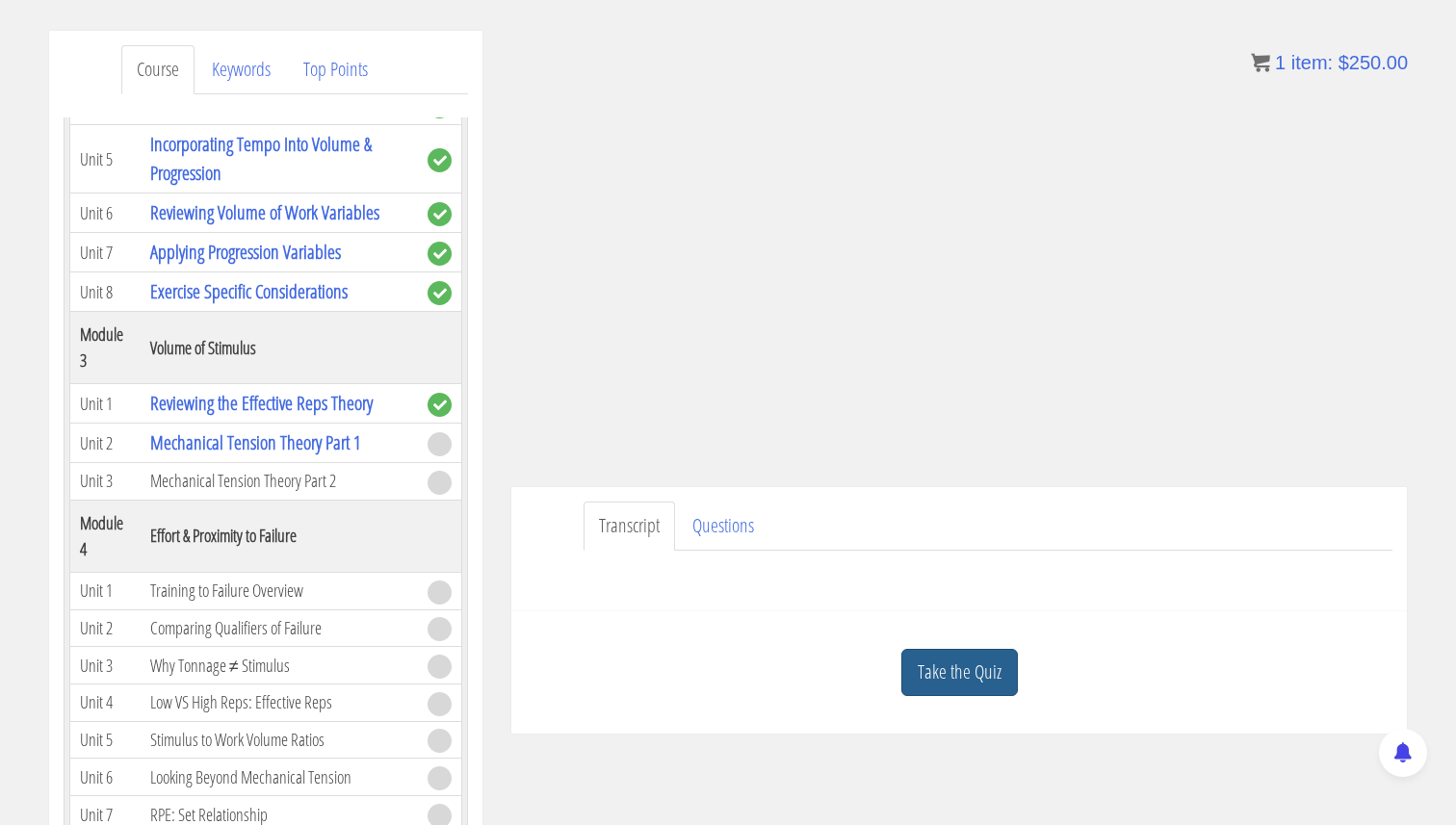
click at [965, 685] on link "Take the Quiz" at bounding box center [959, 673] width 117 height 48
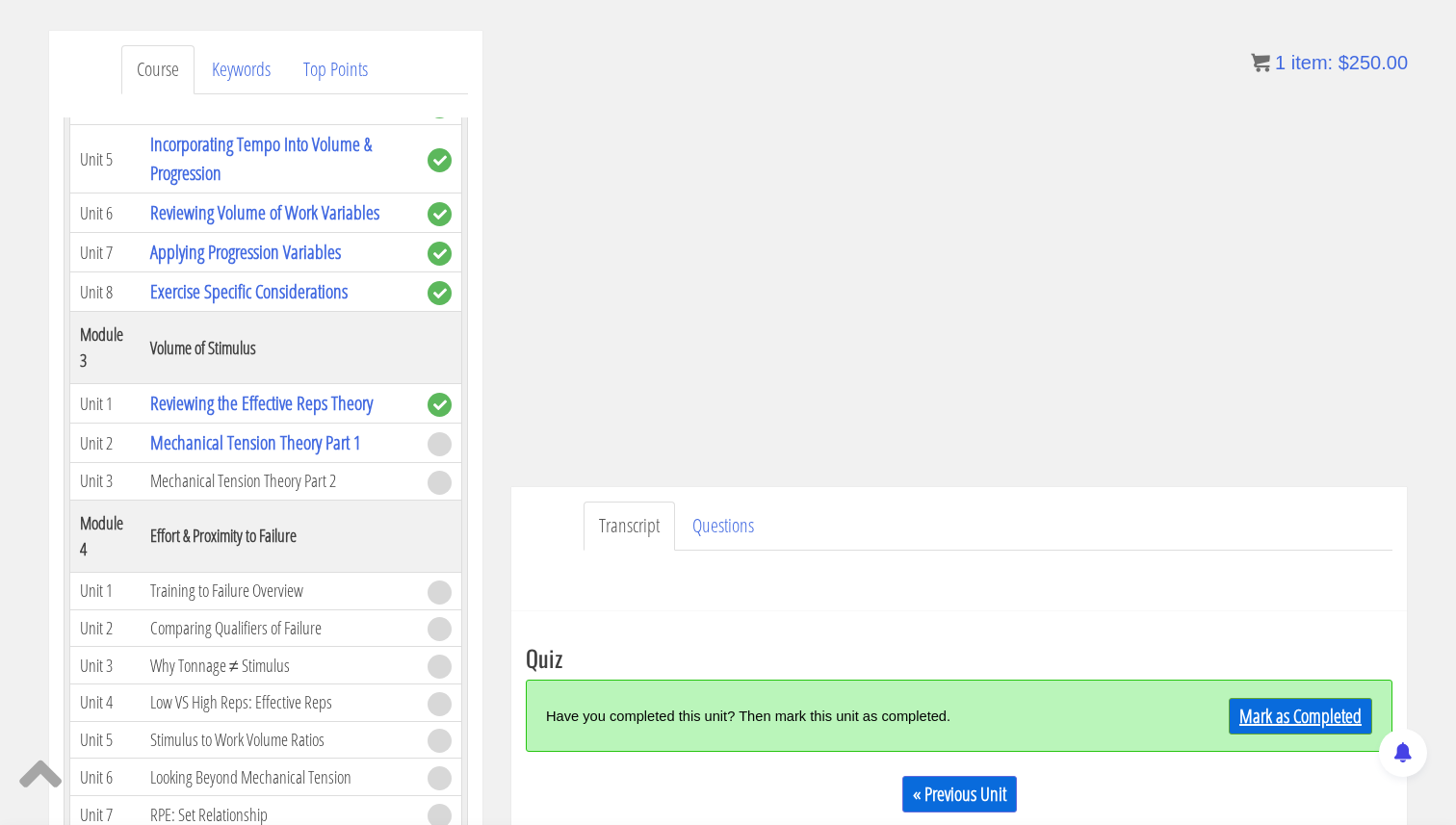
click at [1278, 720] on link "Mark as Completed" at bounding box center [1299, 716] width 144 height 37
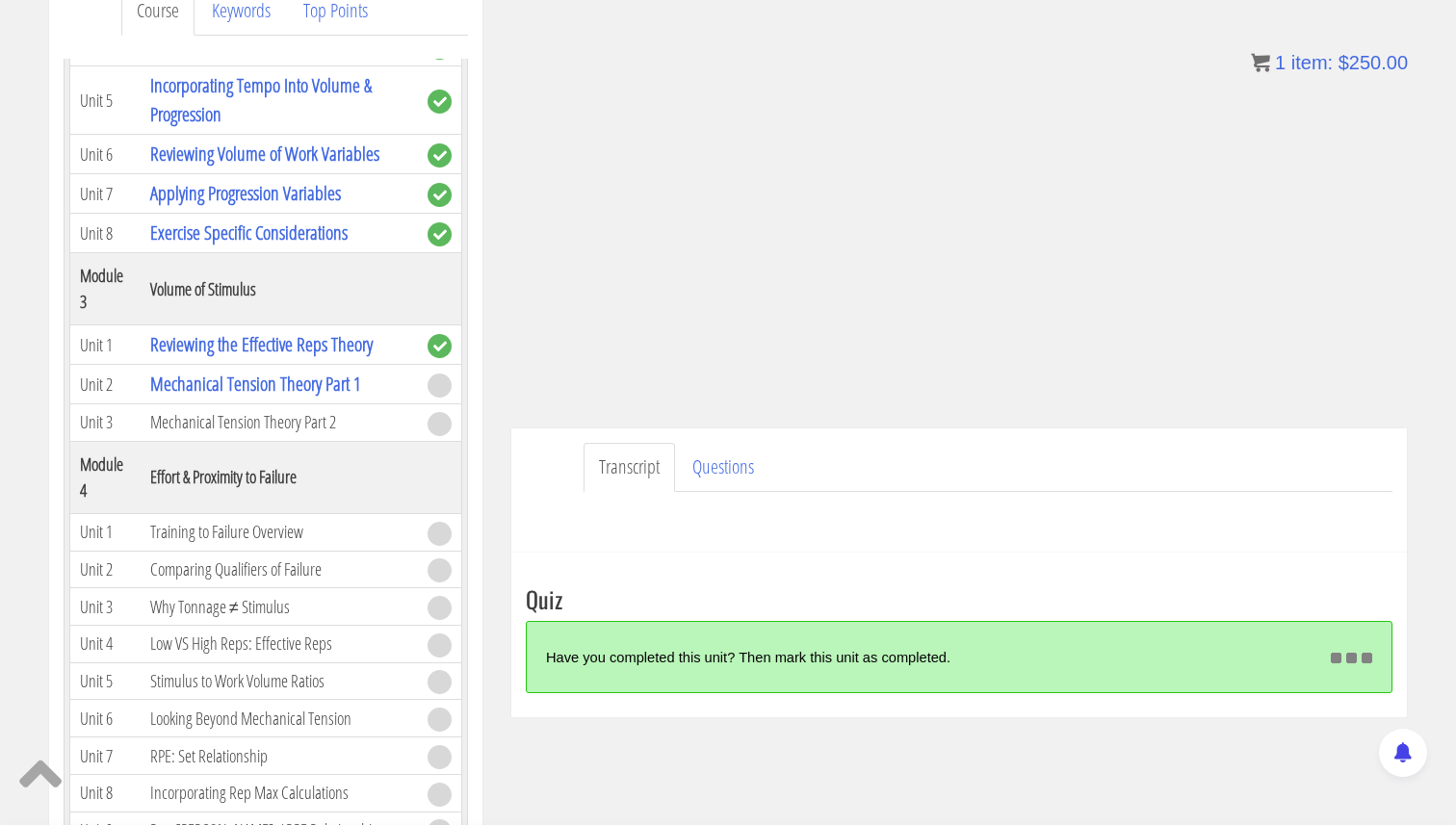
scroll to position [283, 0]
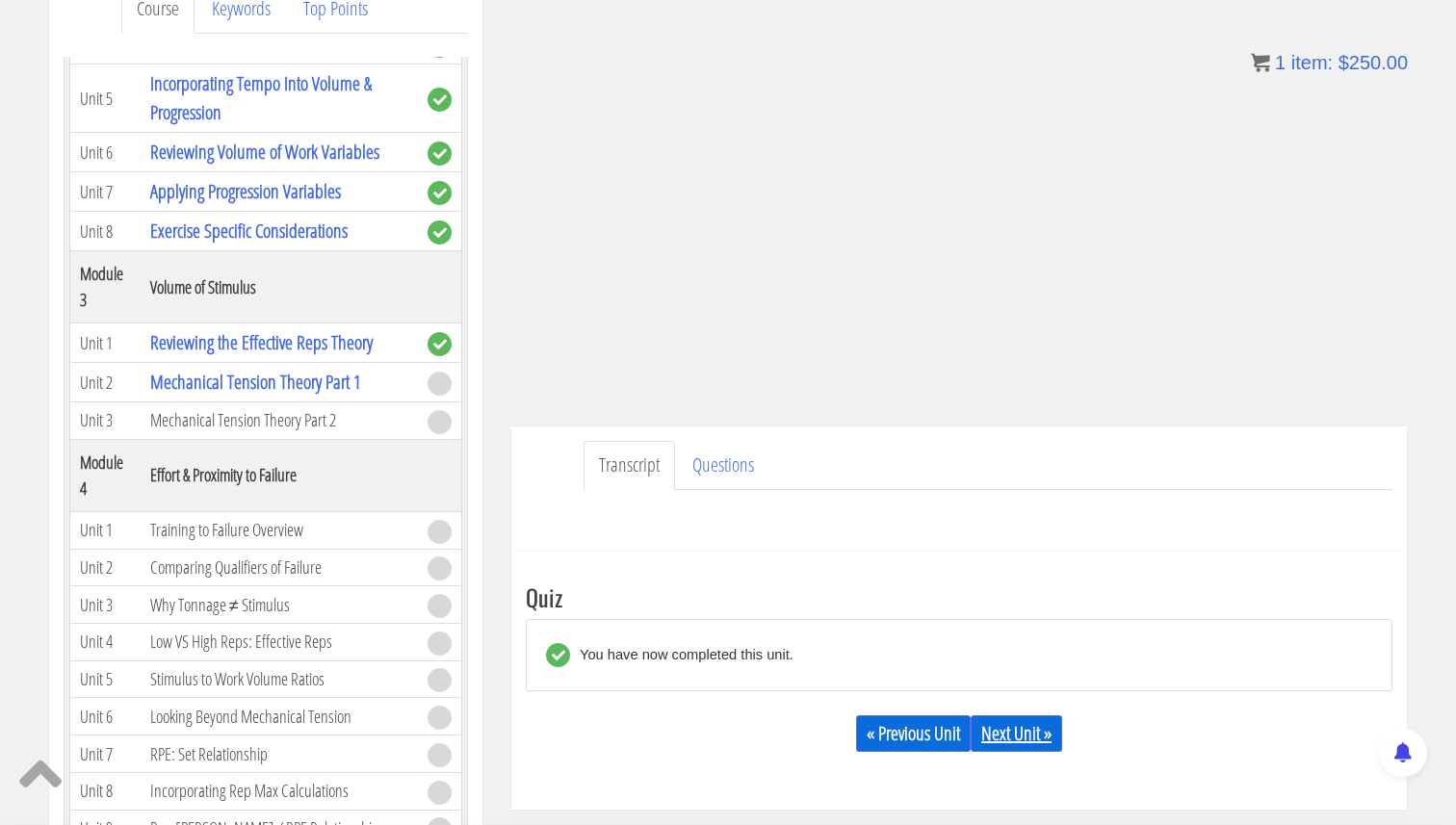
click at [998, 732] on link "Next Unit »" at bounding box center [1016, 734] width 91 height 37
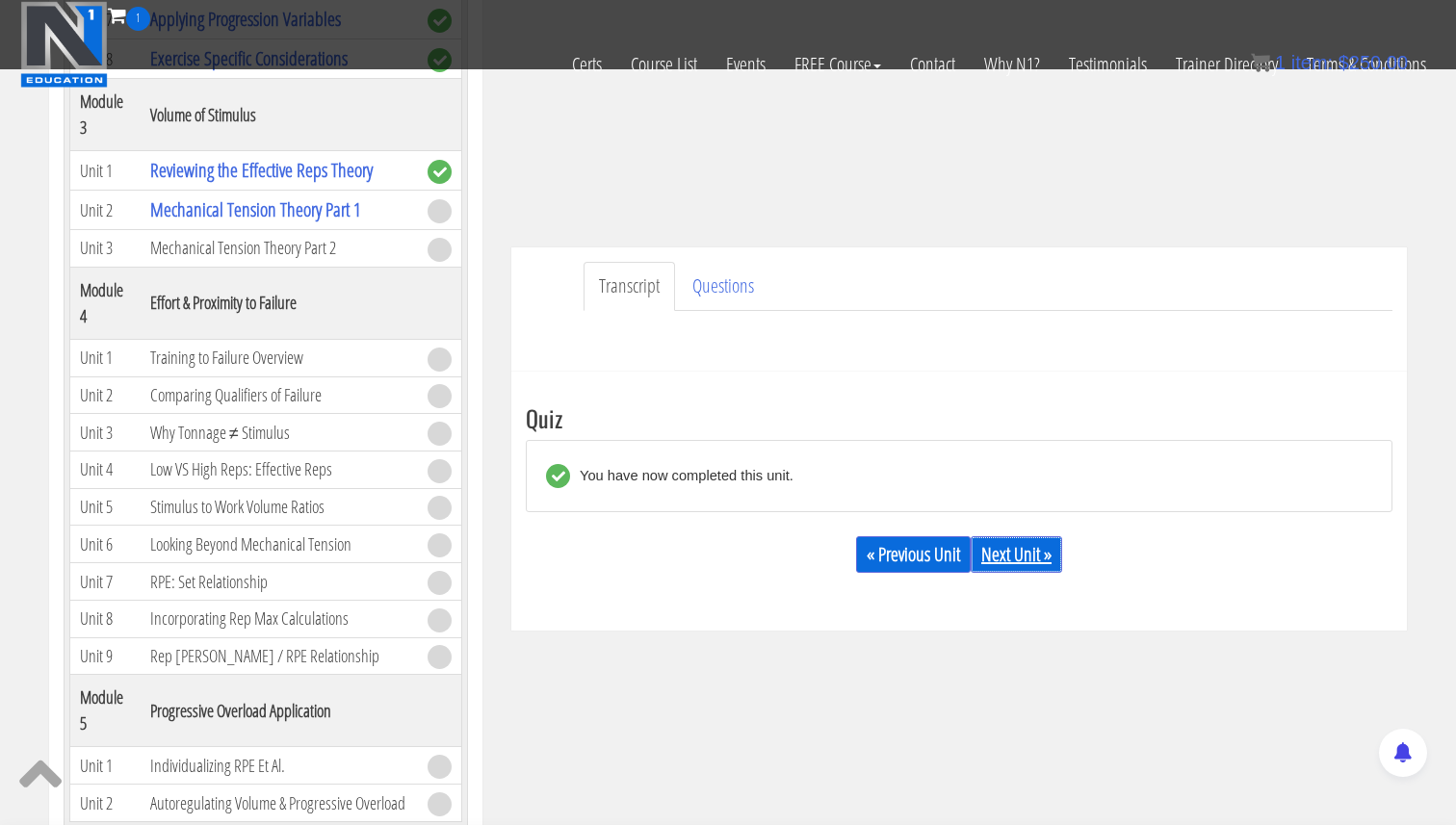
scroll to position [809, 0]
click at [994, 558] on link "Next Unit »" at bounding box center [1016, 554] width 91 height 37
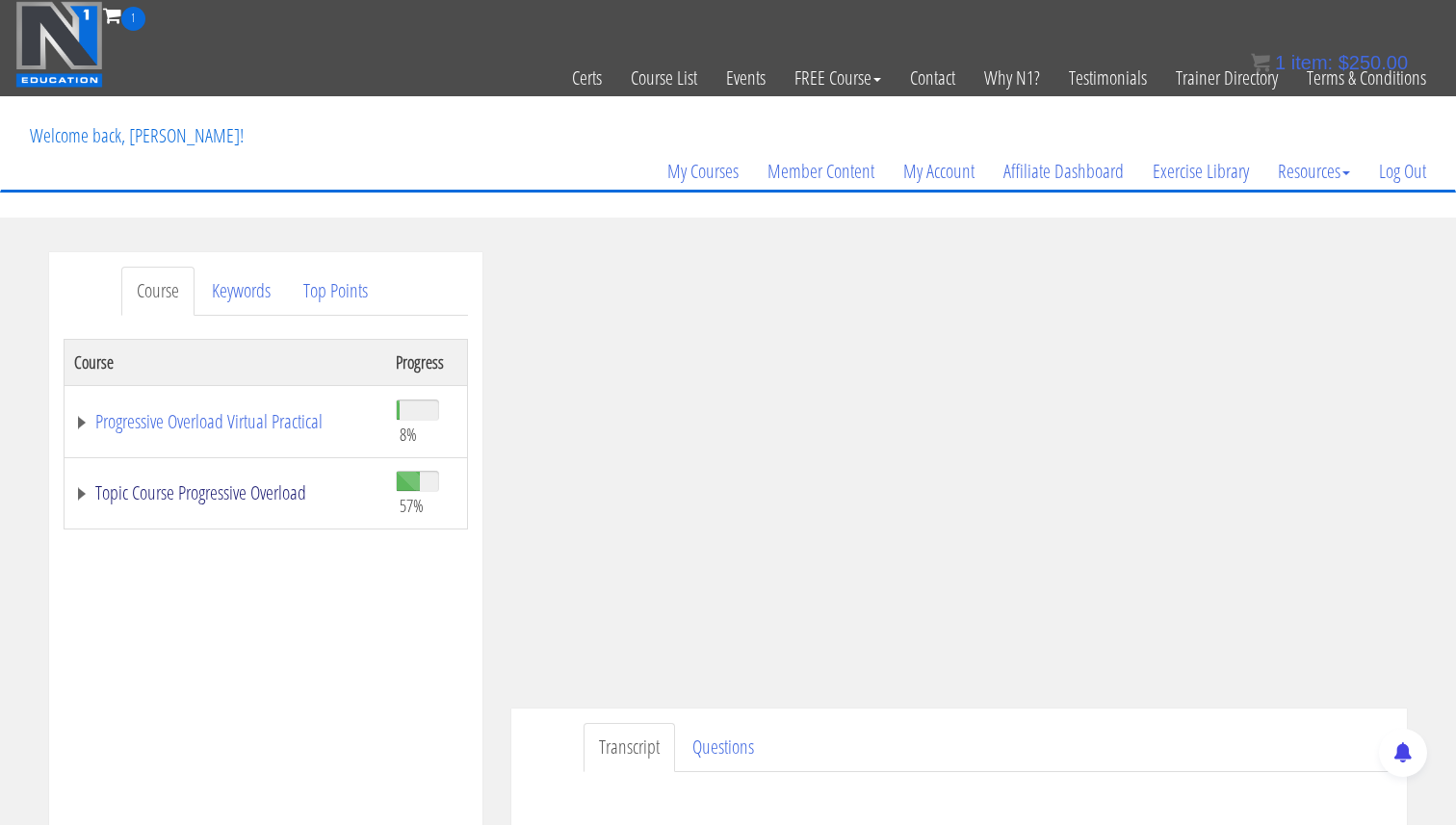
click at [82, 487] on link "Topic Course Progressive Overload" at bounding box center [225, 493] width 302 height 19
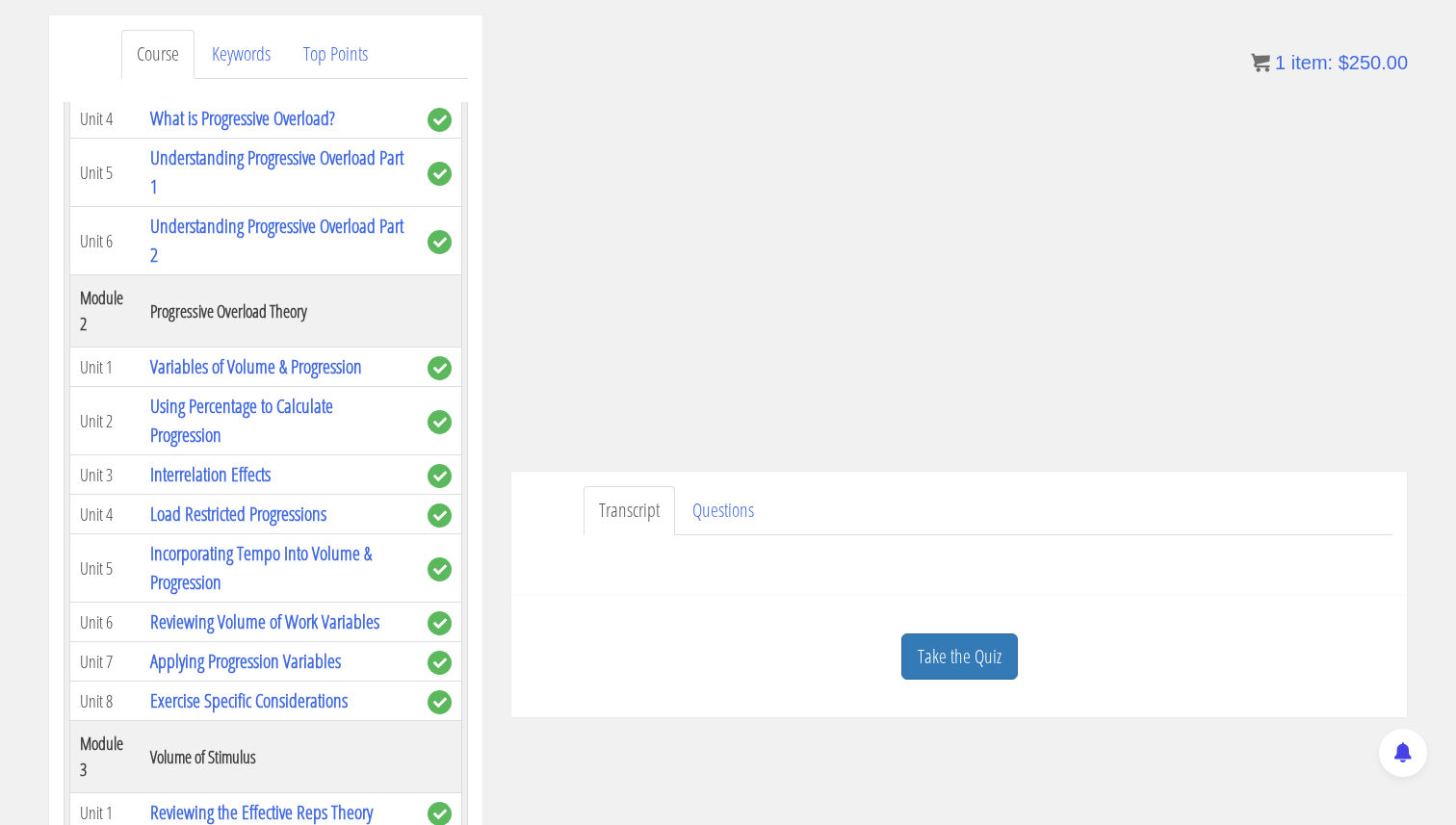
scroll to position [400, 0]
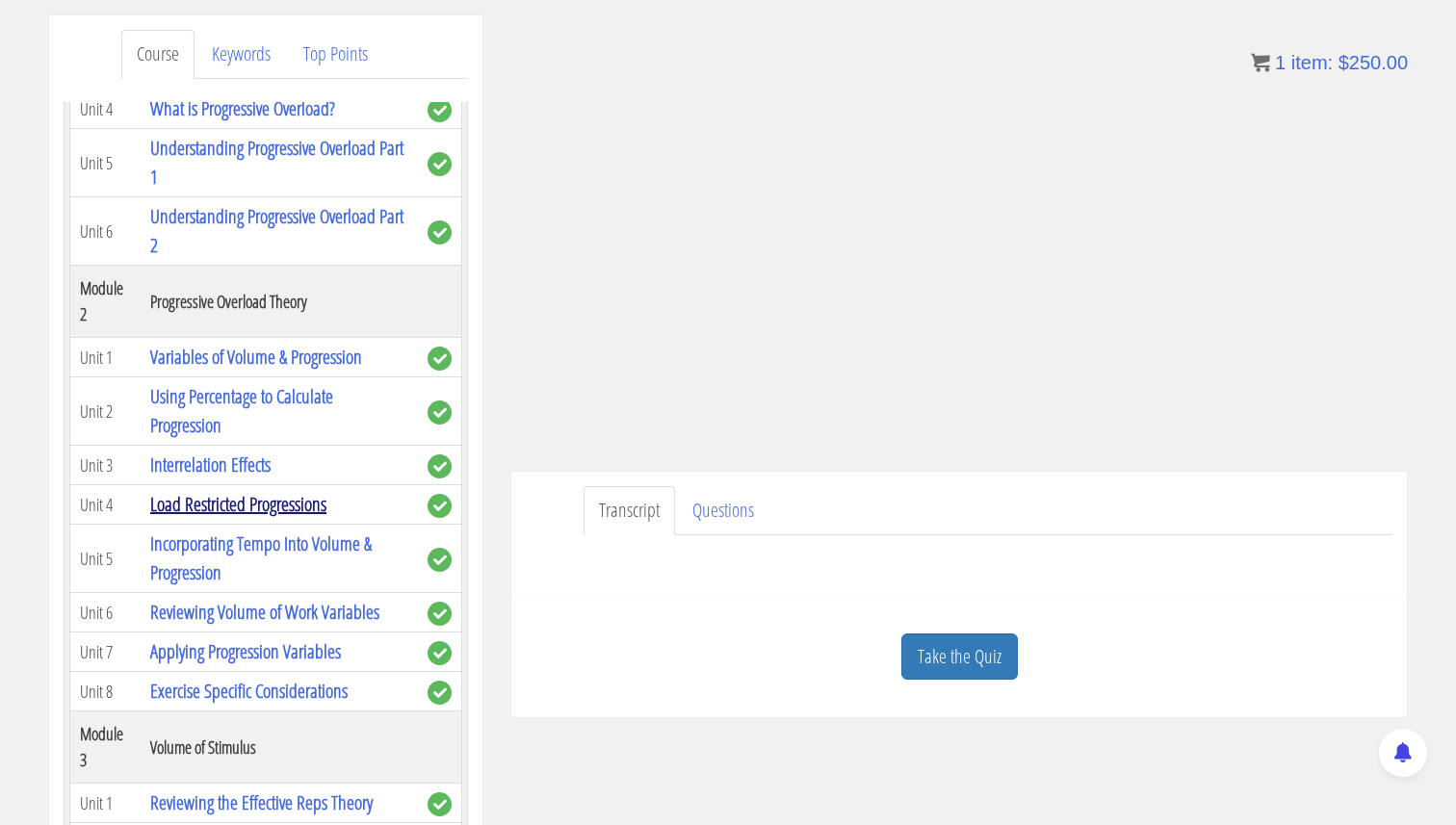
click at [276, 510] on link "Load Restricted Progressions" at bounding box center [239, 504] width 176 height 26
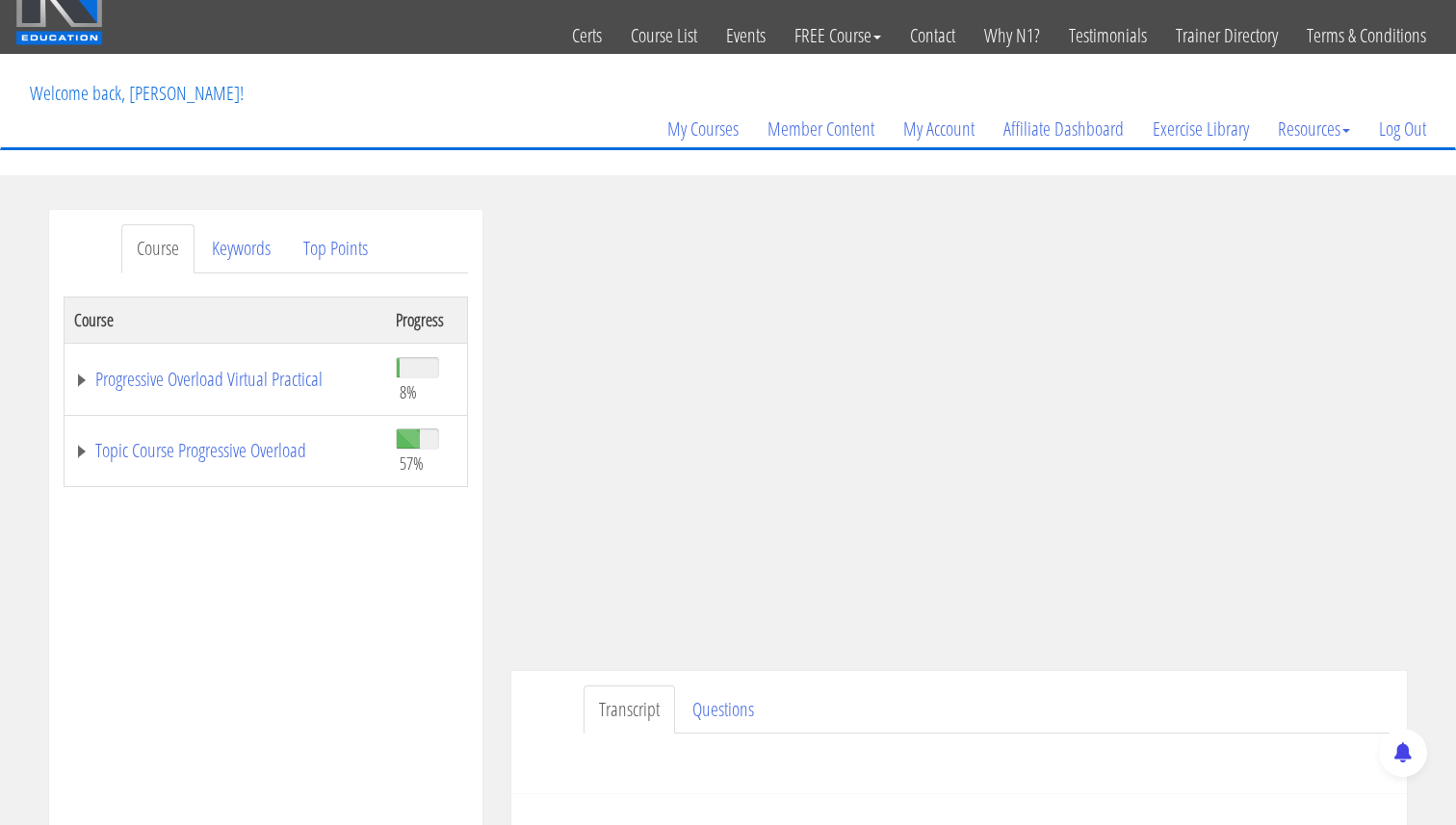
scroll to position [45, 0]
